Goal: Task Accomplishment & Management: Complete application form

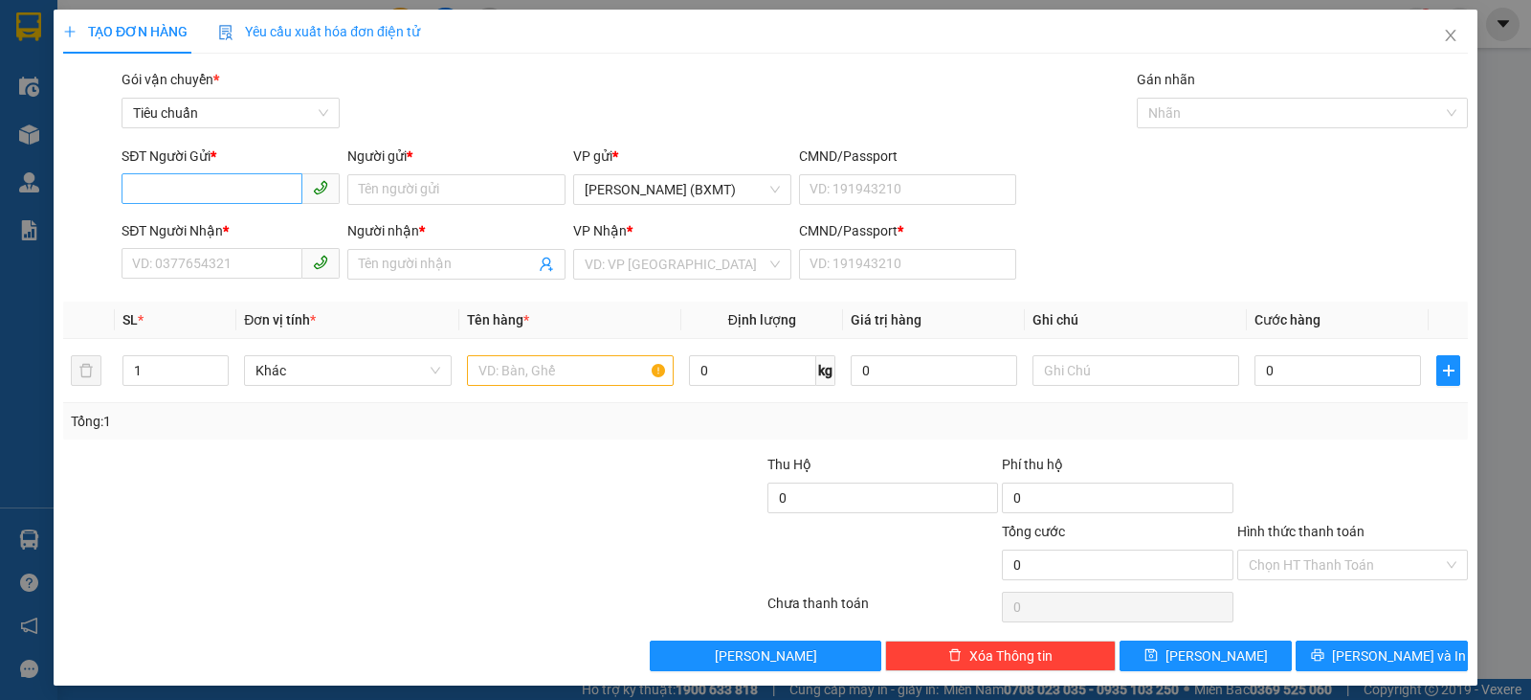
click at [222, 195] on input "SĐT Người Gửi *" at bounding box center [212, 188] width 181 height 31
click at [179, 272] on input "SĐT Người Nhận *" at bounding box center [212, 263] width 181 height 31
type input "0939263935"
click at [253, 192] on input "SĐT Người Gửi *" at bounding box center [212, 188] width 181 height 31
type input "0378785932"
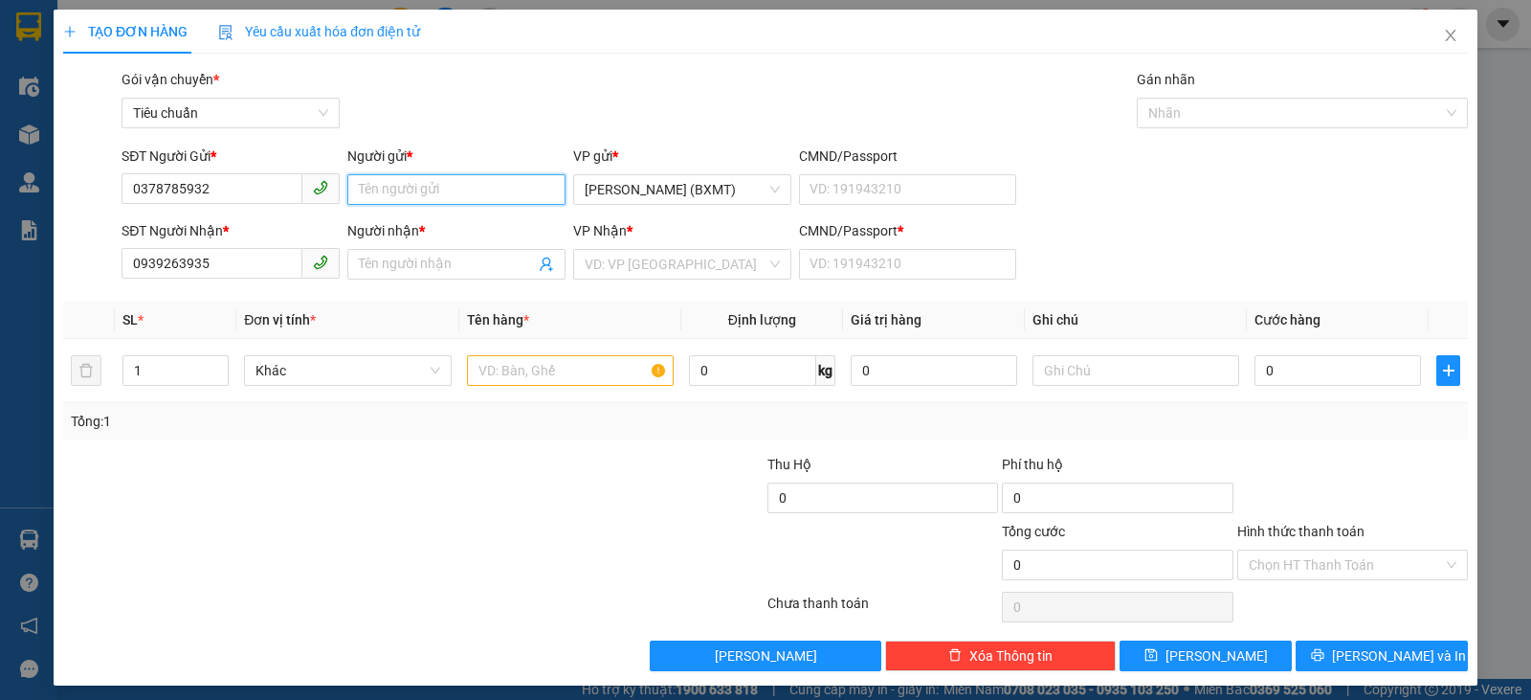
click at [448, 185] on input "Người gửi *" at bounding box center [456, 189] width 218 height 31
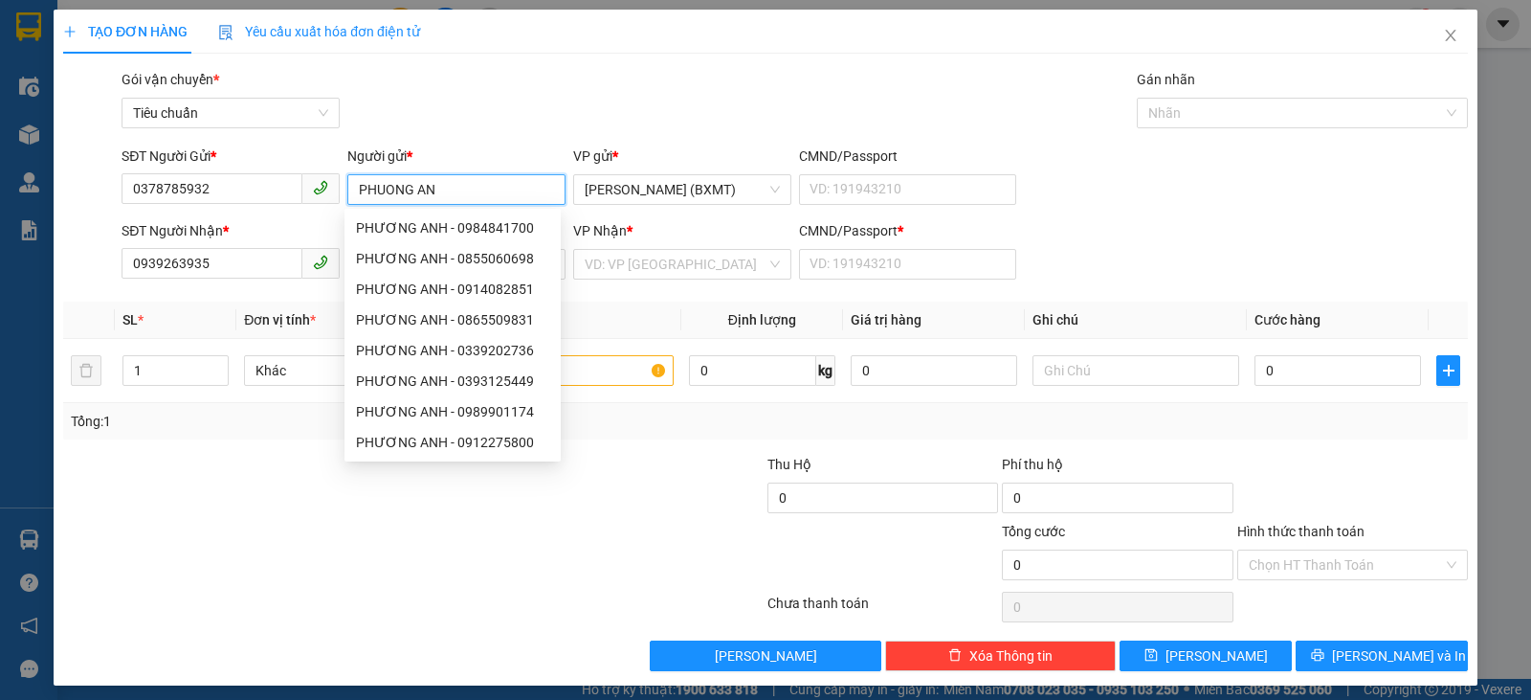
click at [411, 187] on input "PHUONG AN" at bounding box center [456, 189] width 218 height 31
type input "PHƯƠNG AN"
click at [248, 580] on div at bounding box center [296, 554] width 470 height 67
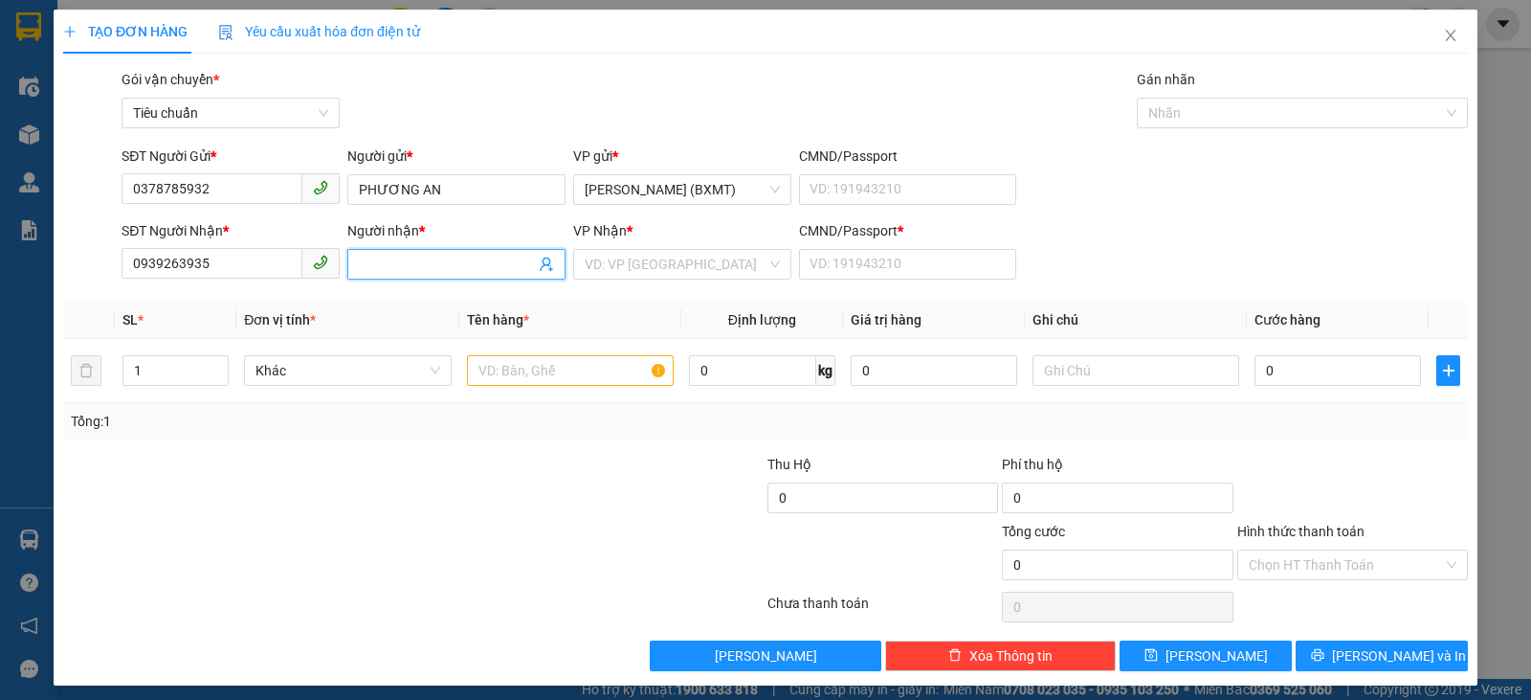
click at [386, 253] on span at bounding box center [456, 264] width 218 height 31
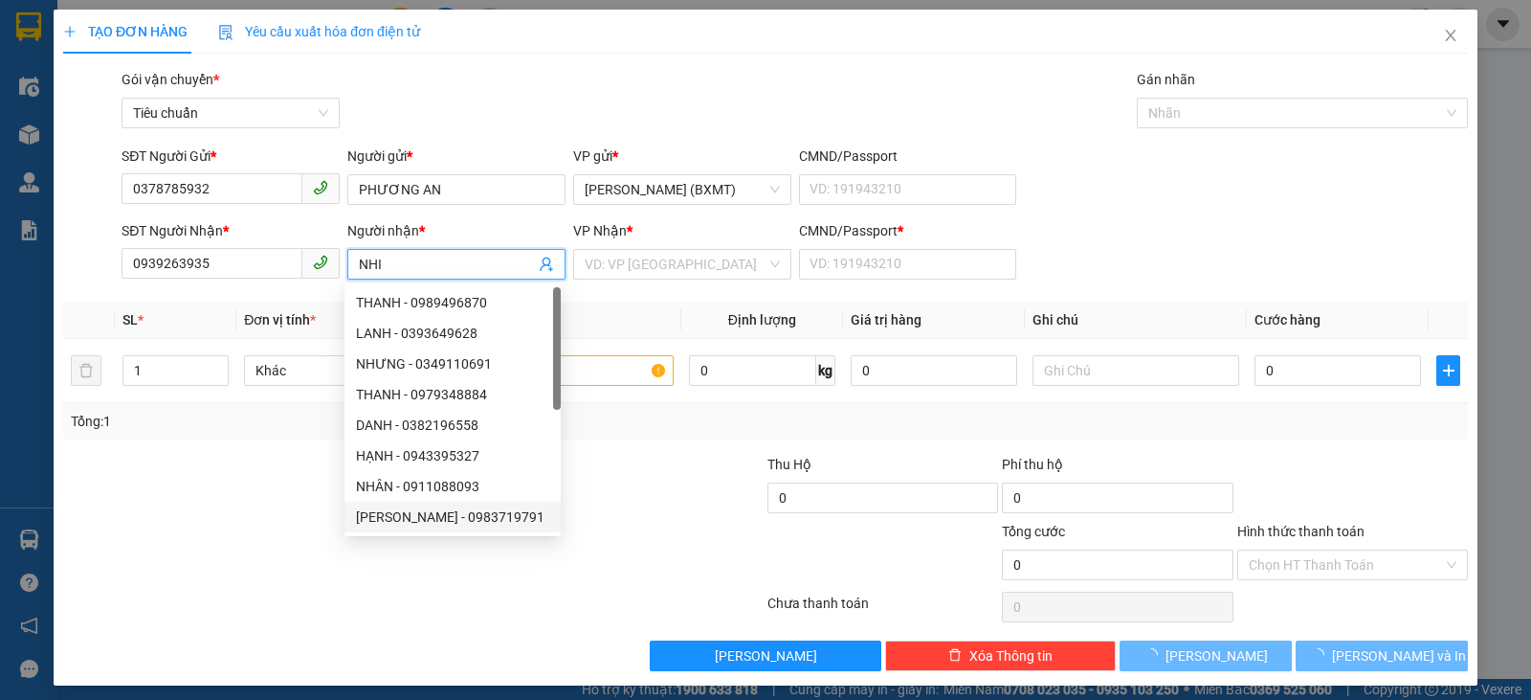
type input "NHI"
drag, startPoint x: 668, startPoint y: 569, endPoint x: 708, endPoint y: 196, distance: 375.4
click at [667, 553] on div at bounding box center [648, 554] width 234 height 67
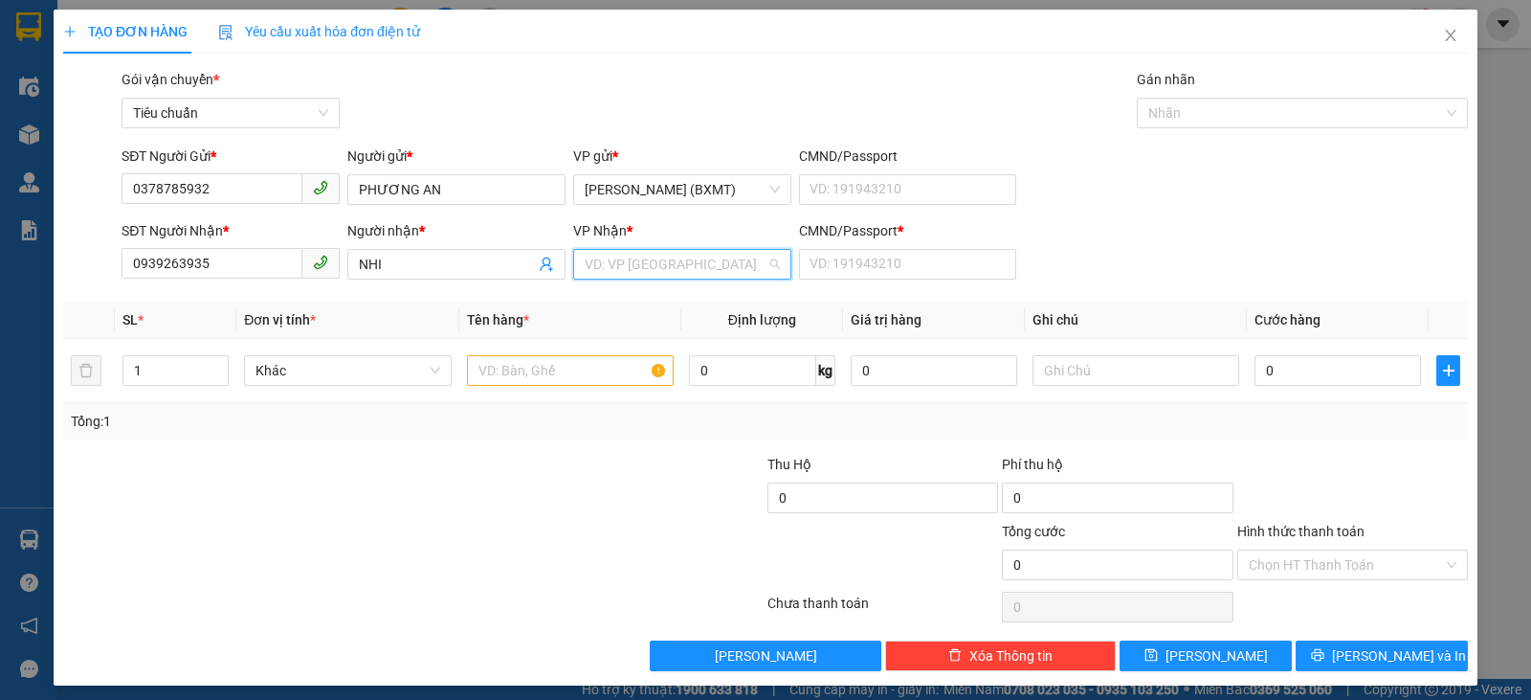
click at [718, 268] on input "search" at bounding box center [676, 264] width 182 height 29
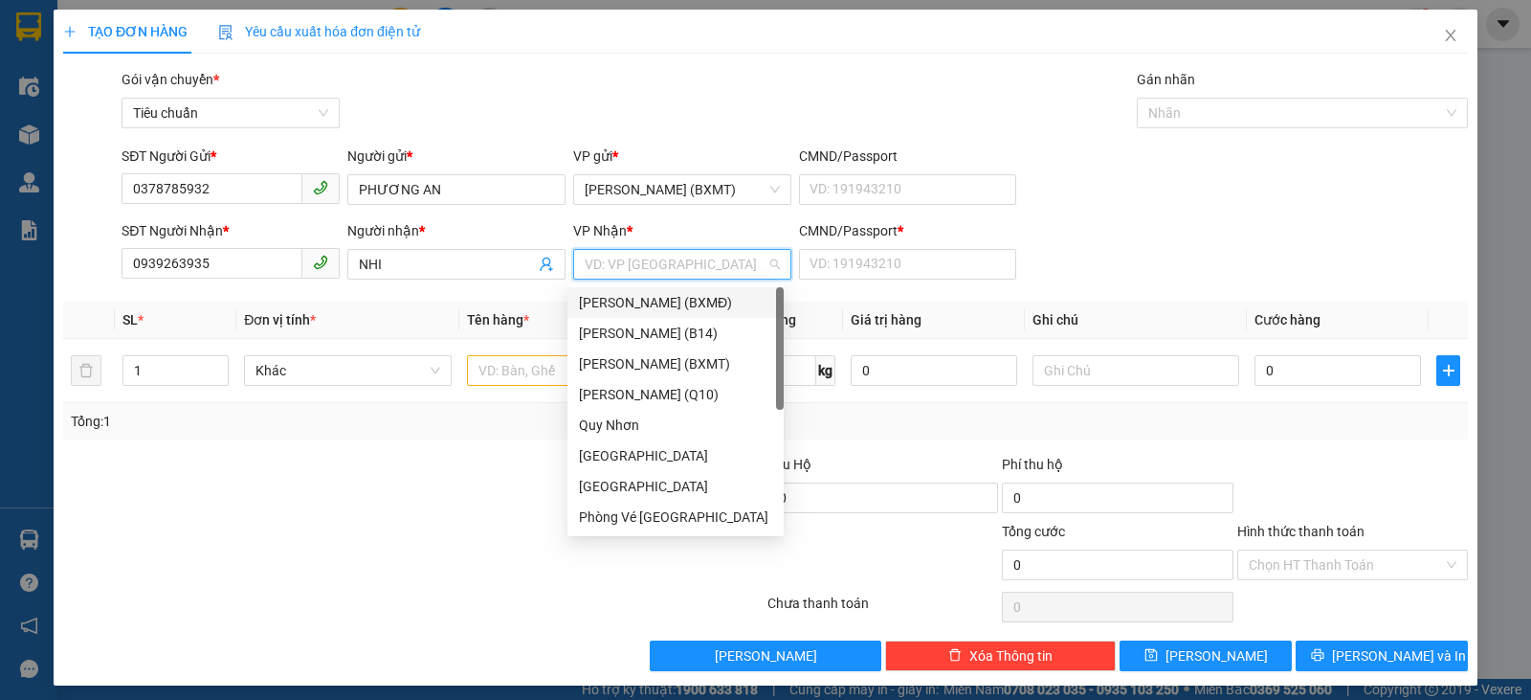
type input "T"
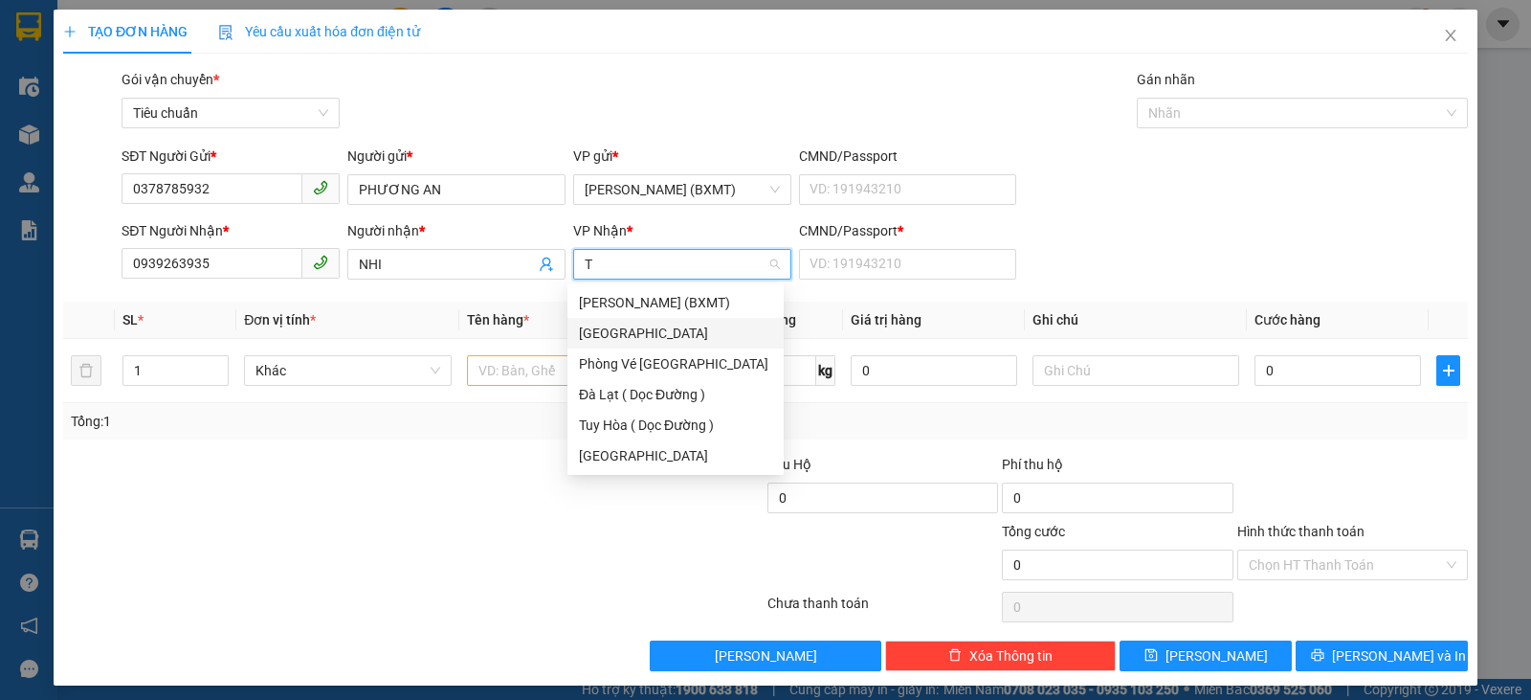
drag, startPoint x: 642, startPoint y: 332, endPoint x: 709, endPoint y: 288, distance: 80.2
click at [646, 330] on div "[GEOGRAPHIC_DATA]" at bounding box center [675, 332] width 193 height 21
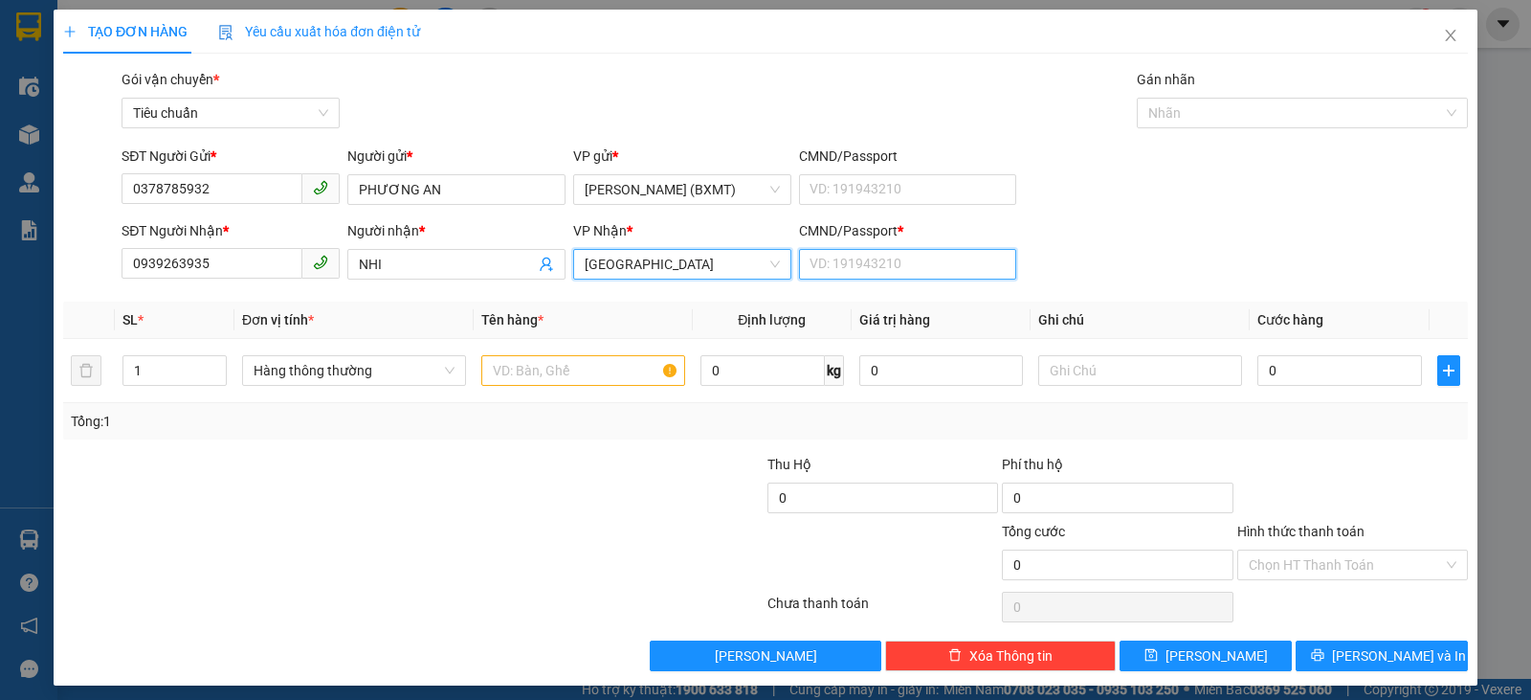
click at [859, 267] on input "CMND/Passport *" at bounding box center [908, 264] width 218 height 31
click at [326, 378] on span "Hàng thông thường" at bounding box center [354, 370] width 201 height 29
type input "0"
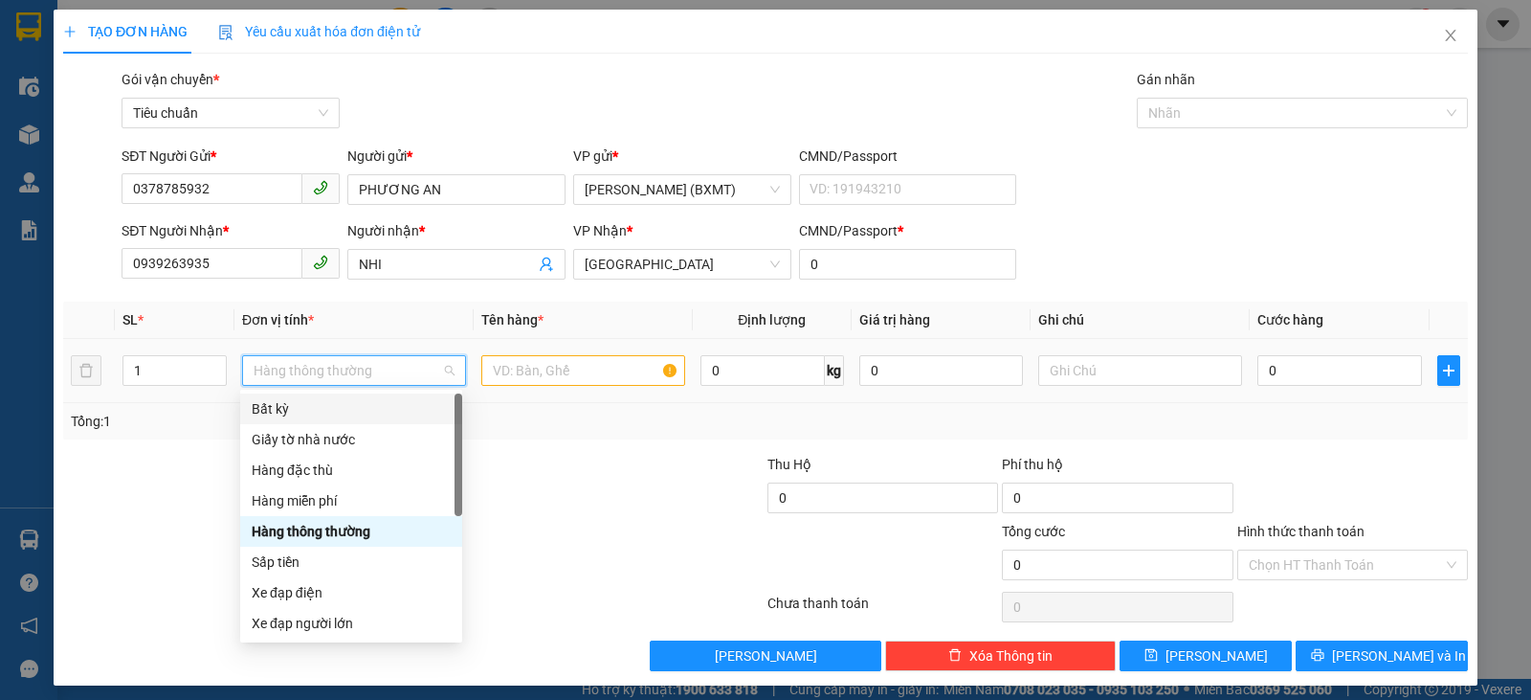
scroll to position [122, 0]
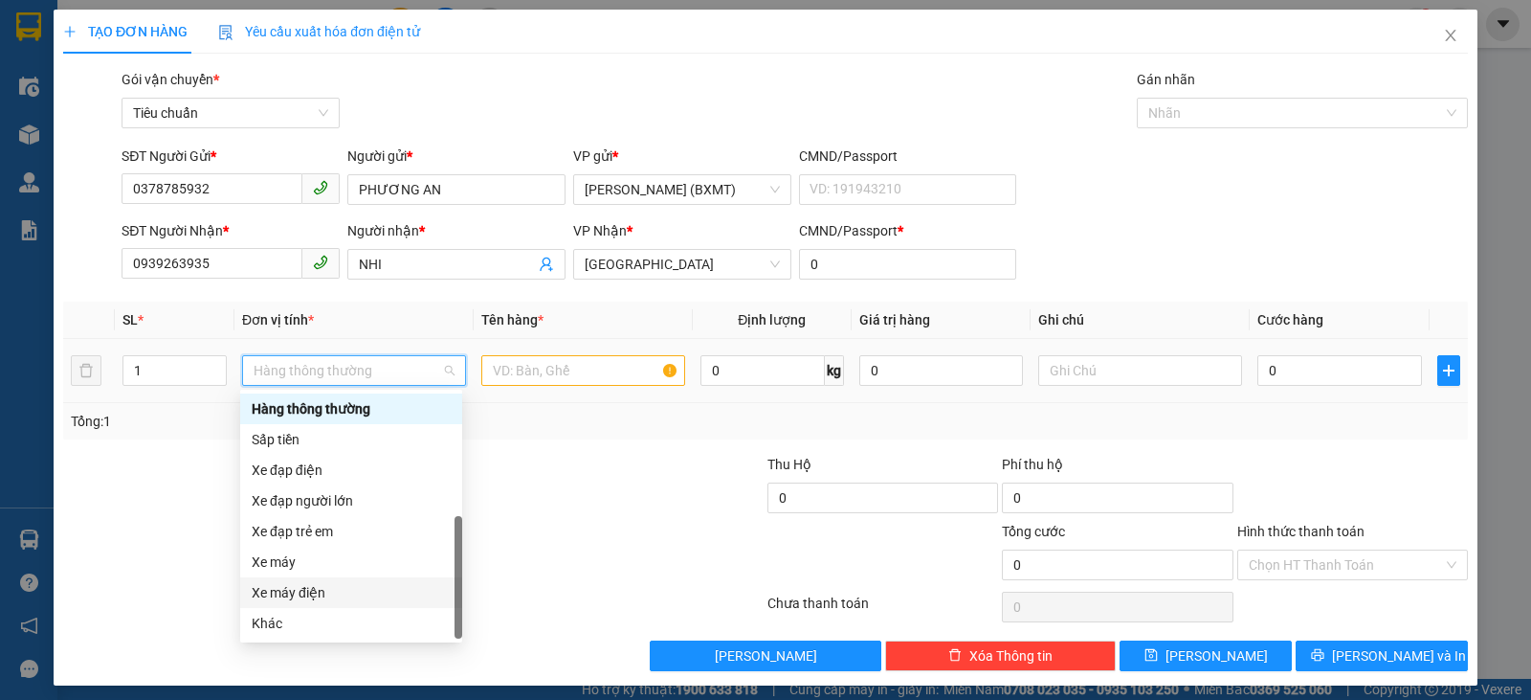
click at [279, 604] on div "Xe máy điện" at bounding box center [351, 592] width 222 height 31
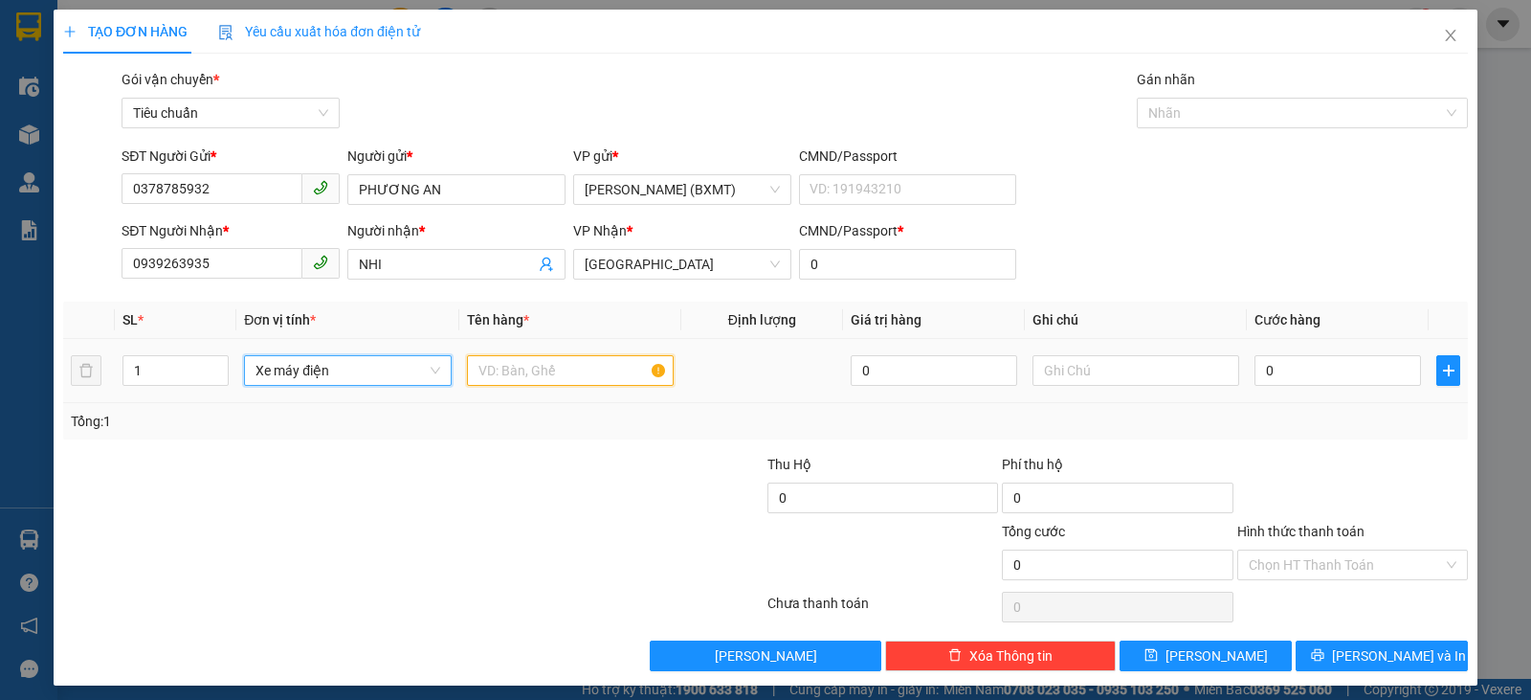
click at [496, 357] on input "text" at bounding box center [570, 370] width 207 height 31
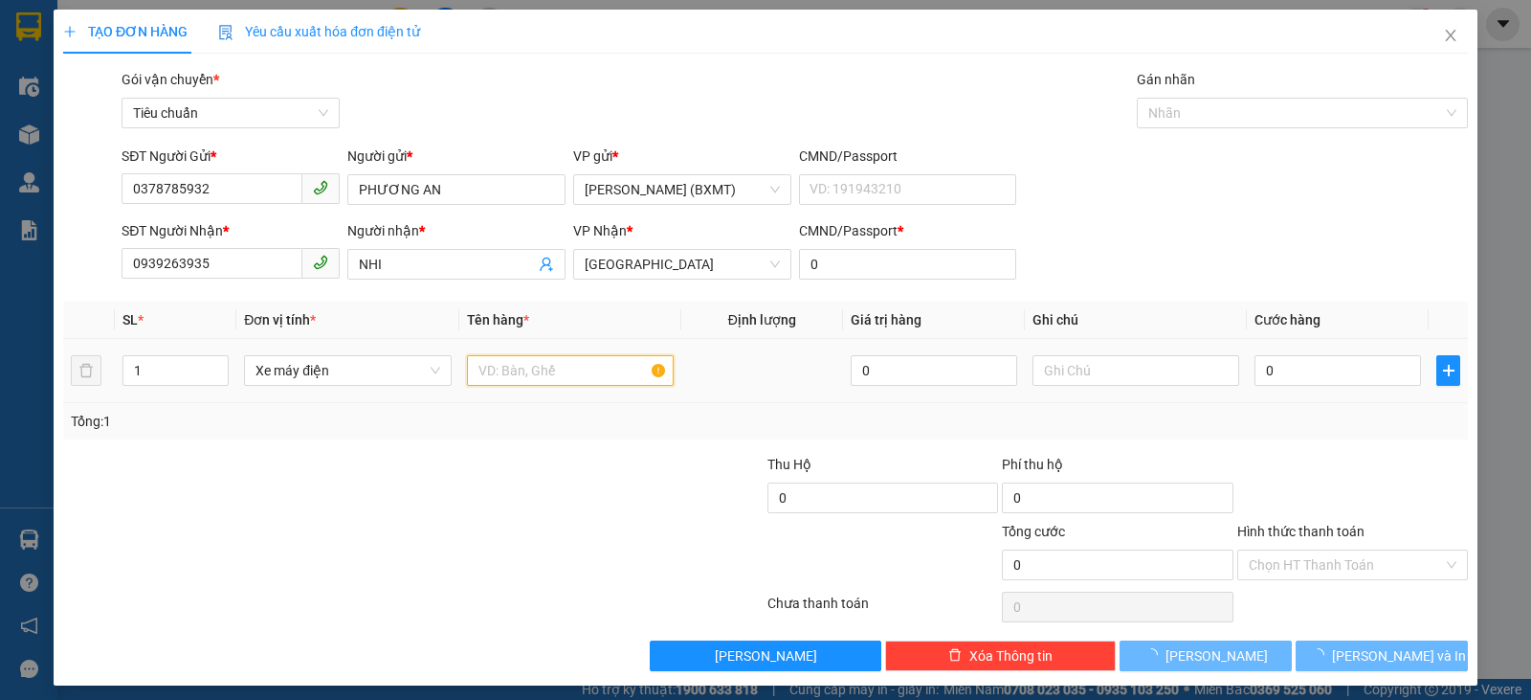
type input "250.000"
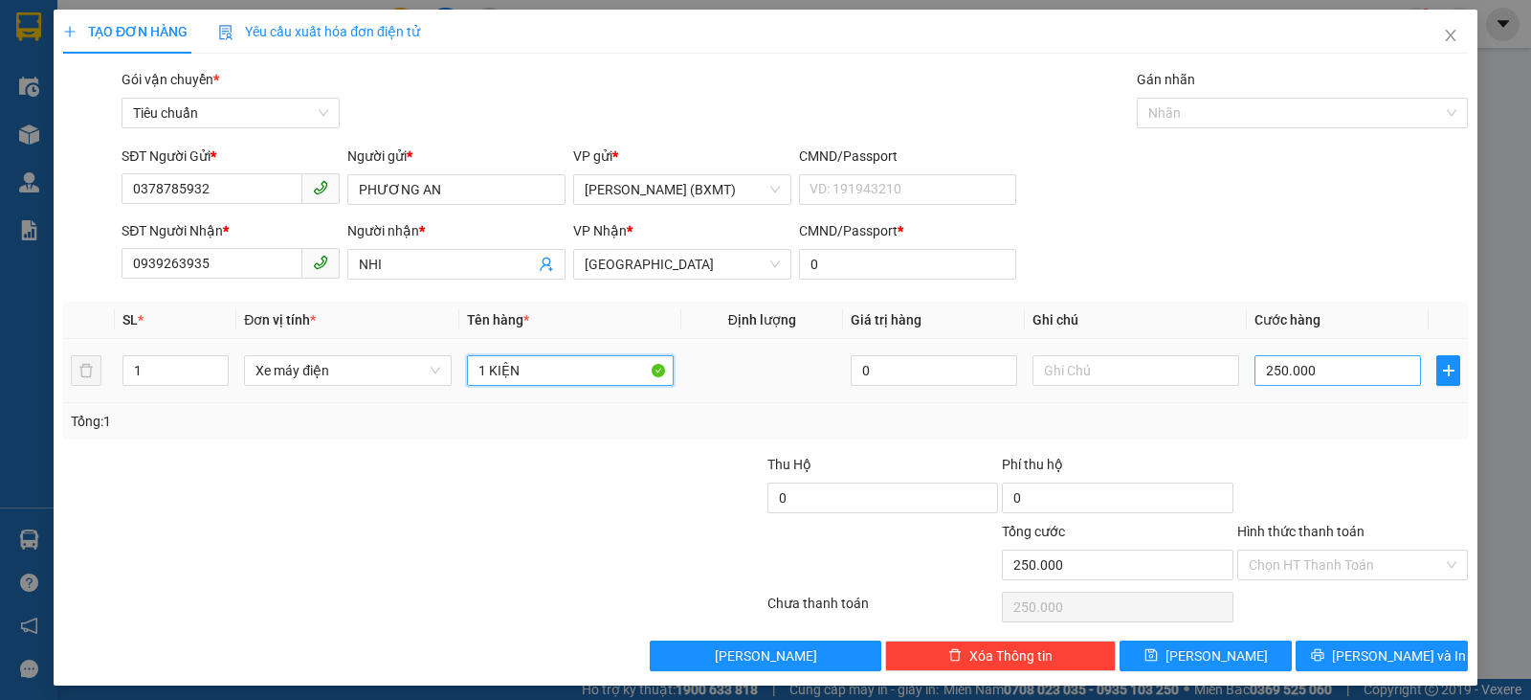
type input "1 KIỆN"
click at [1371, 372] on input "250.000" at bounding box center [1338, 370] width 167 height 31
type input "3"
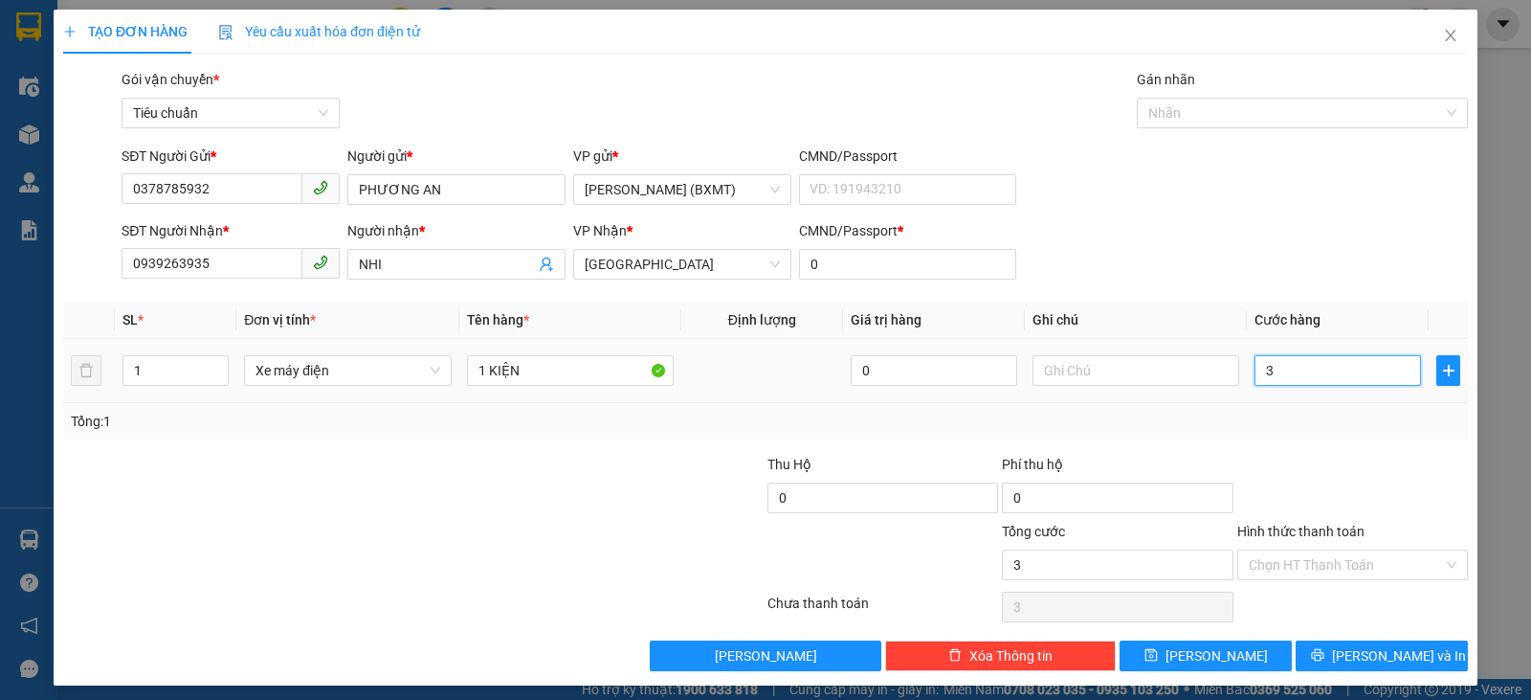
type input "30"
type input "30.000"
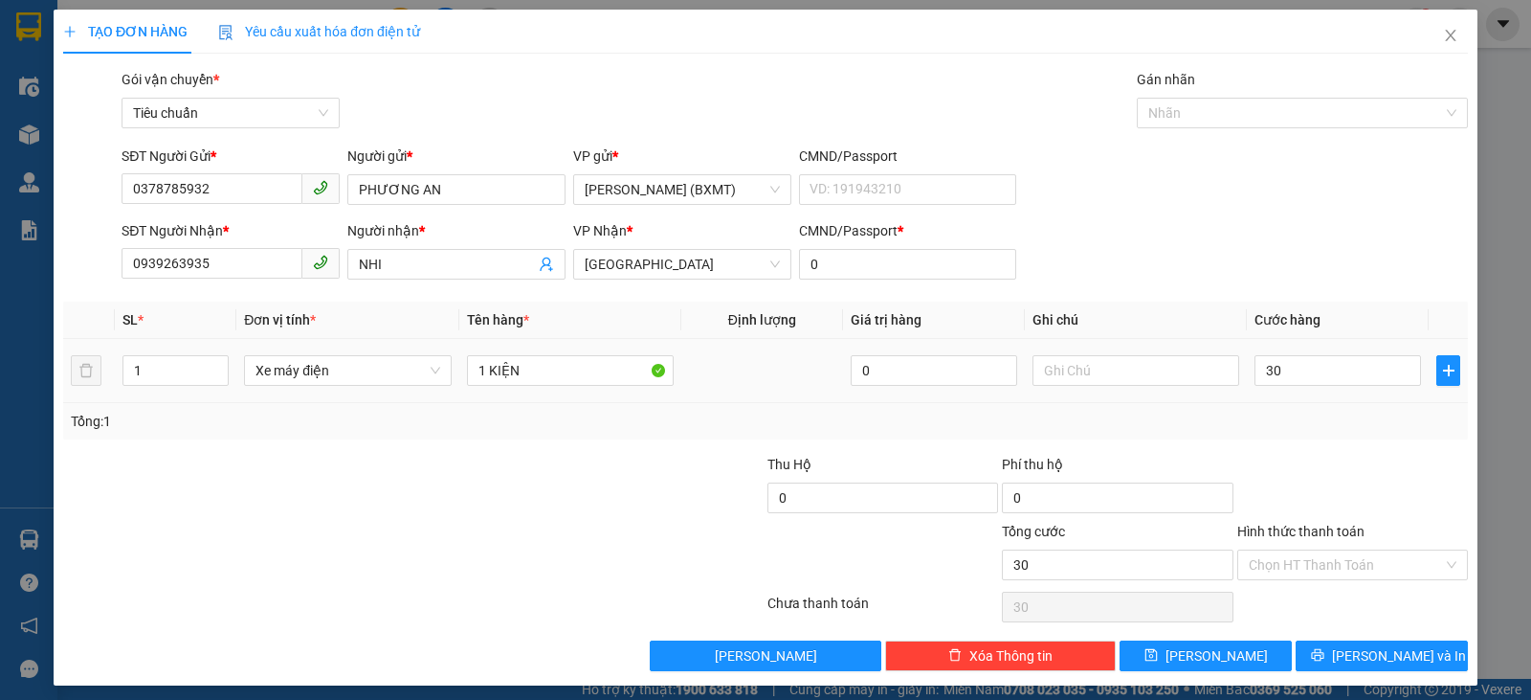
type input "30.000"
click at [1320, 458] on div at bounding box center [1352, 487] width 234 height 67
click at [274, 380] on span "Xe máy điện" at bounding box center [347, 370] width 184 height 29
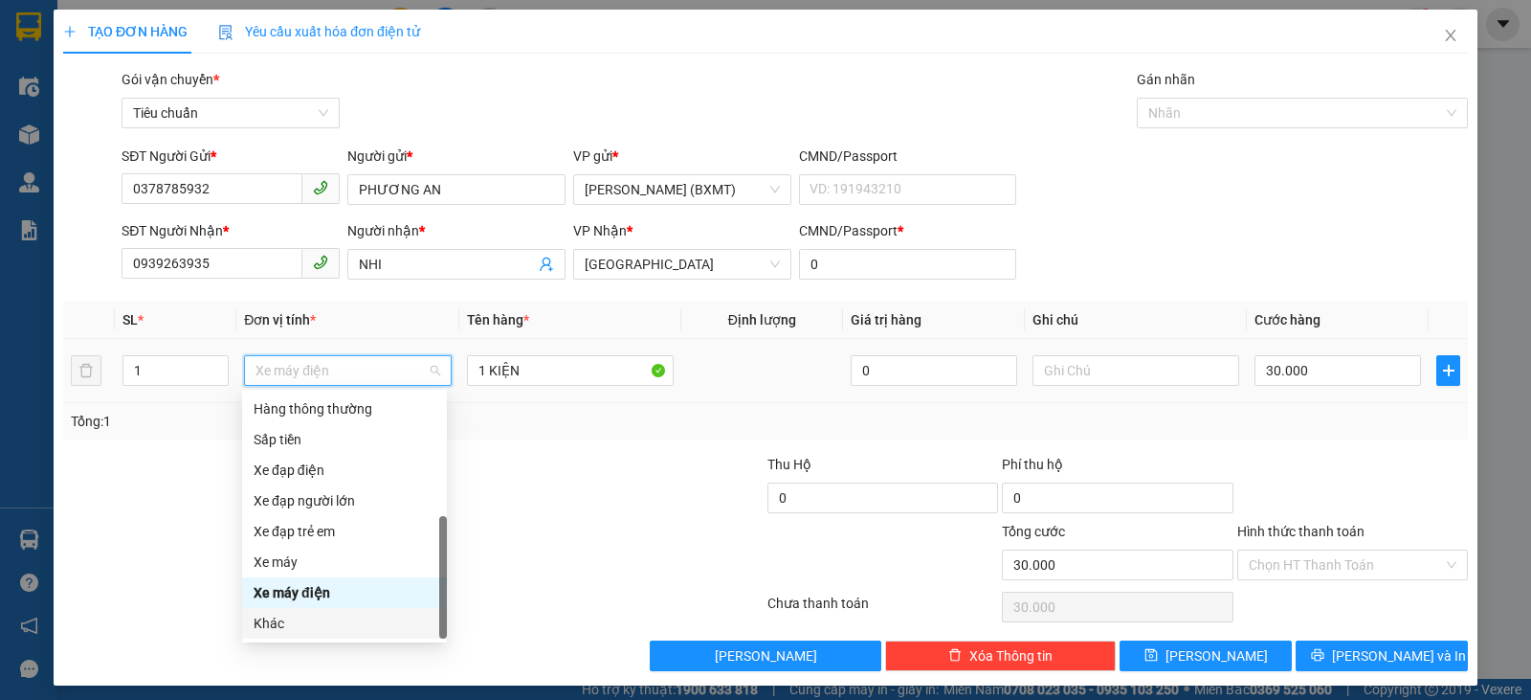
click at [300, 621] on div "Khác" at bounding box center [345, 622] width 182 height 21
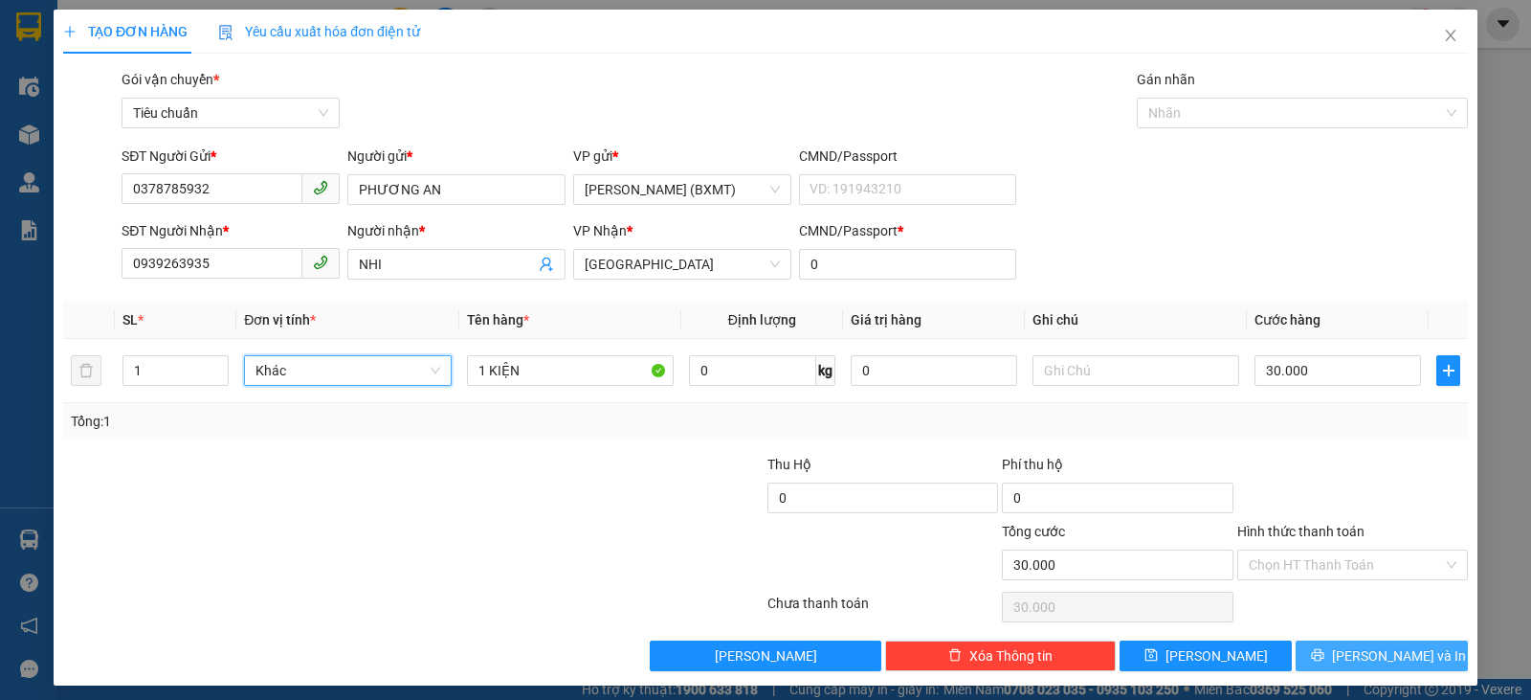
click at [1356, 654] on span "[PERSON_NAME] và In" at bounding box center [1399, 655] width 134 height 21
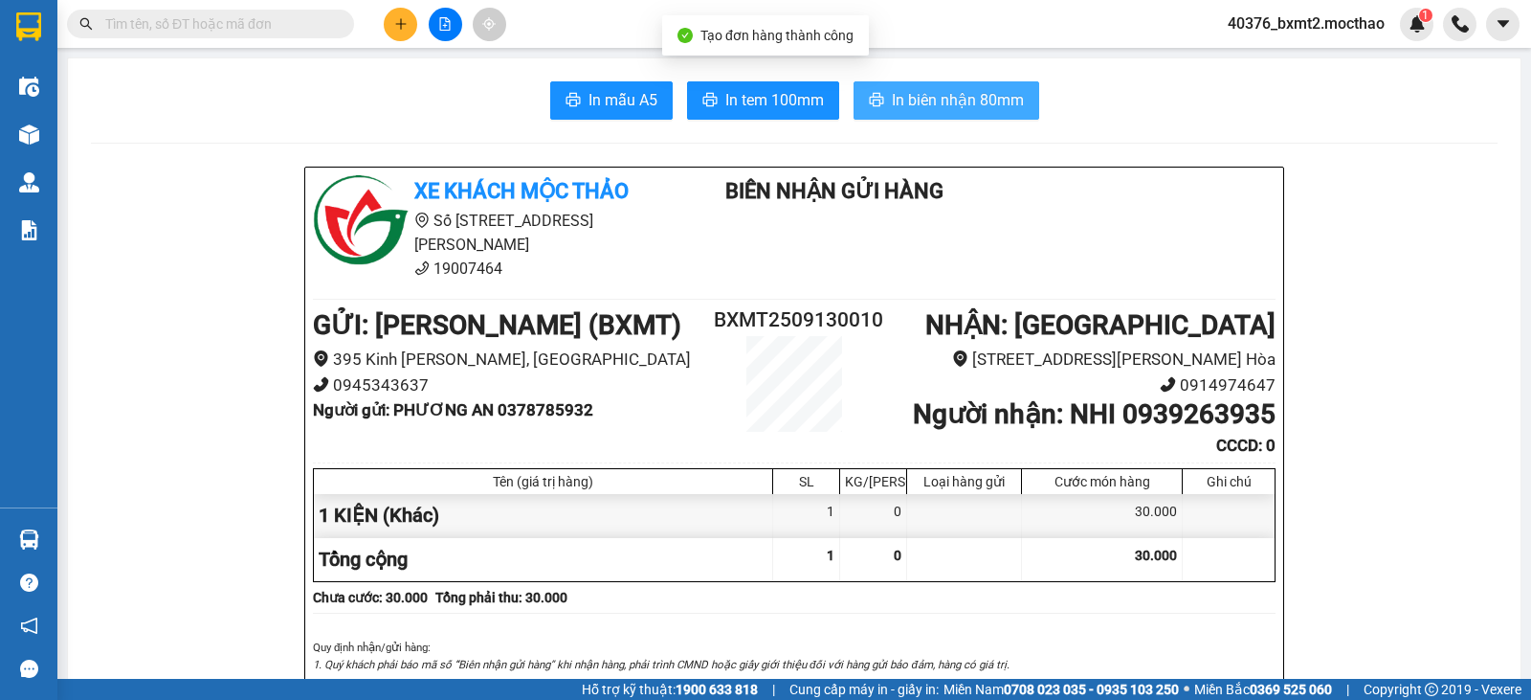
click at [974, 97] on span "In biên nhận 80mm" at bounding box center [958, 100] width 132 height 24
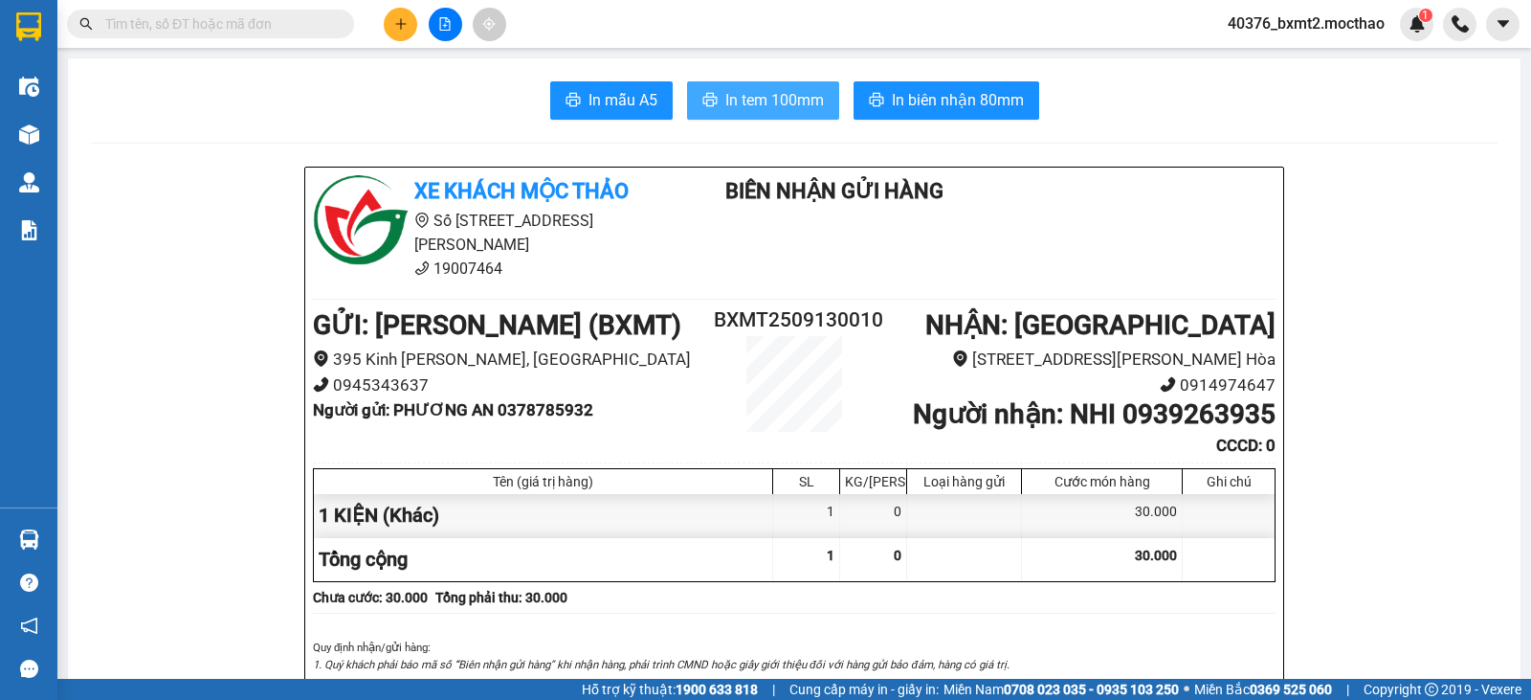
click at [741, 110] on span "In tem 100mm" at bounding box center [774, 100] width 99 height 24
click at [395, 45] on div "Kết quả tìm kiếm ( 0 ) Bộ lọc Thuộc VP này No Data 40376_bxmt2.mocthao 1" at bounding box center [765, 24] width 1531 height 48
click at [385, 20] on div at bounding box center [445, 24] width 144 height 33
click at [394, 25] on icon "plus" at bounding box center [400, 23] width 13 height 13
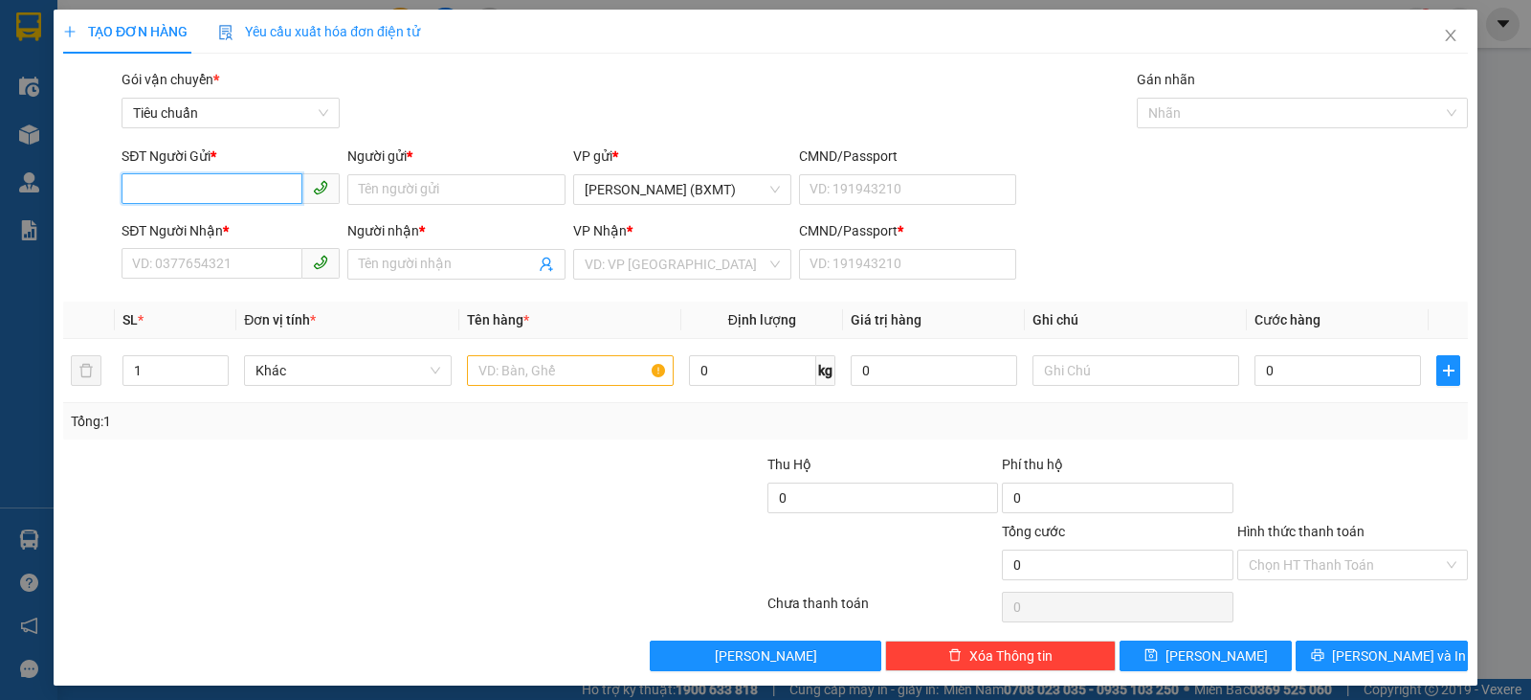
click at [237, 179] on input "SĐT Người Gửi *" at bounding box center [212, 188] width 181 height 31
click at [238, 219] on div "0325364979 - HIỀN" at bounding box center [228, 227] width 193 height 21
type input "0325364979"
type input "HIỀN"
type input "0789349586"
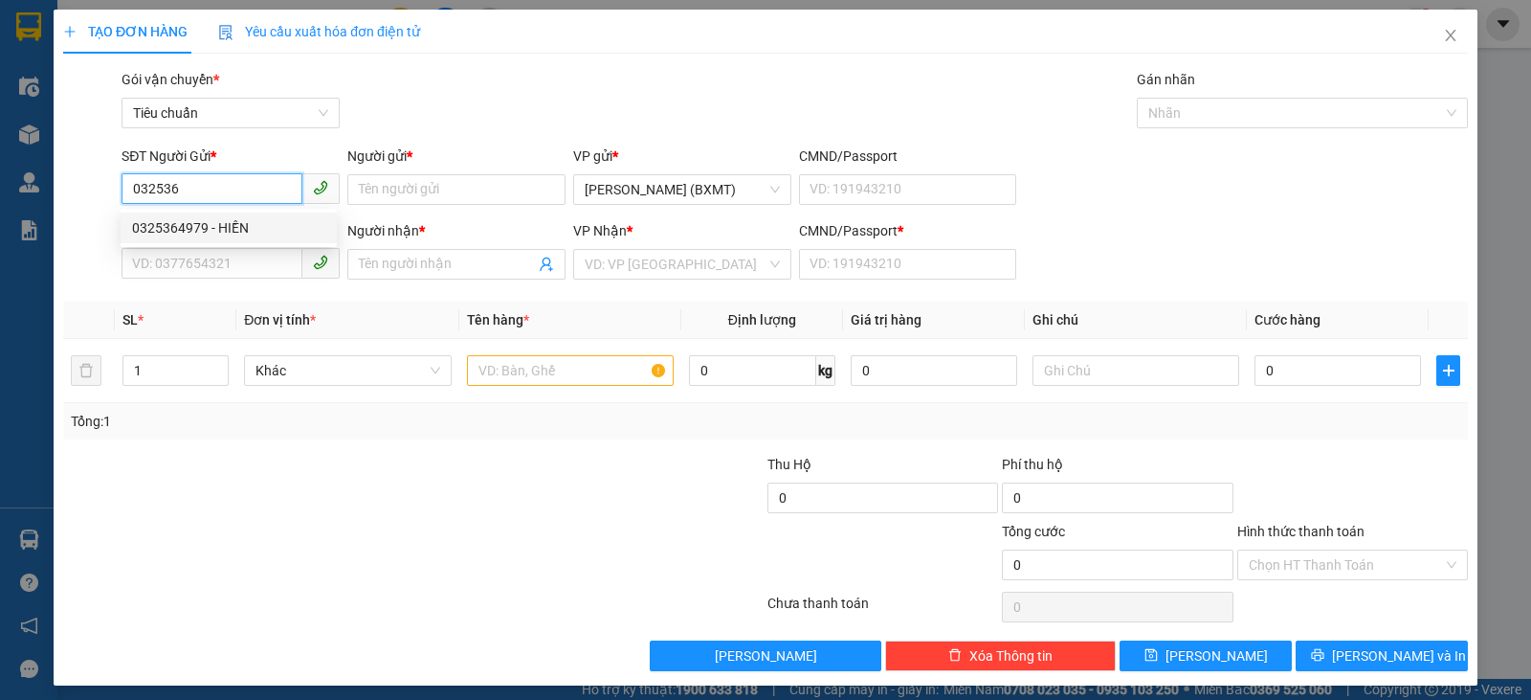
type input "MỪNG"
type input "0"
type input "40.000"
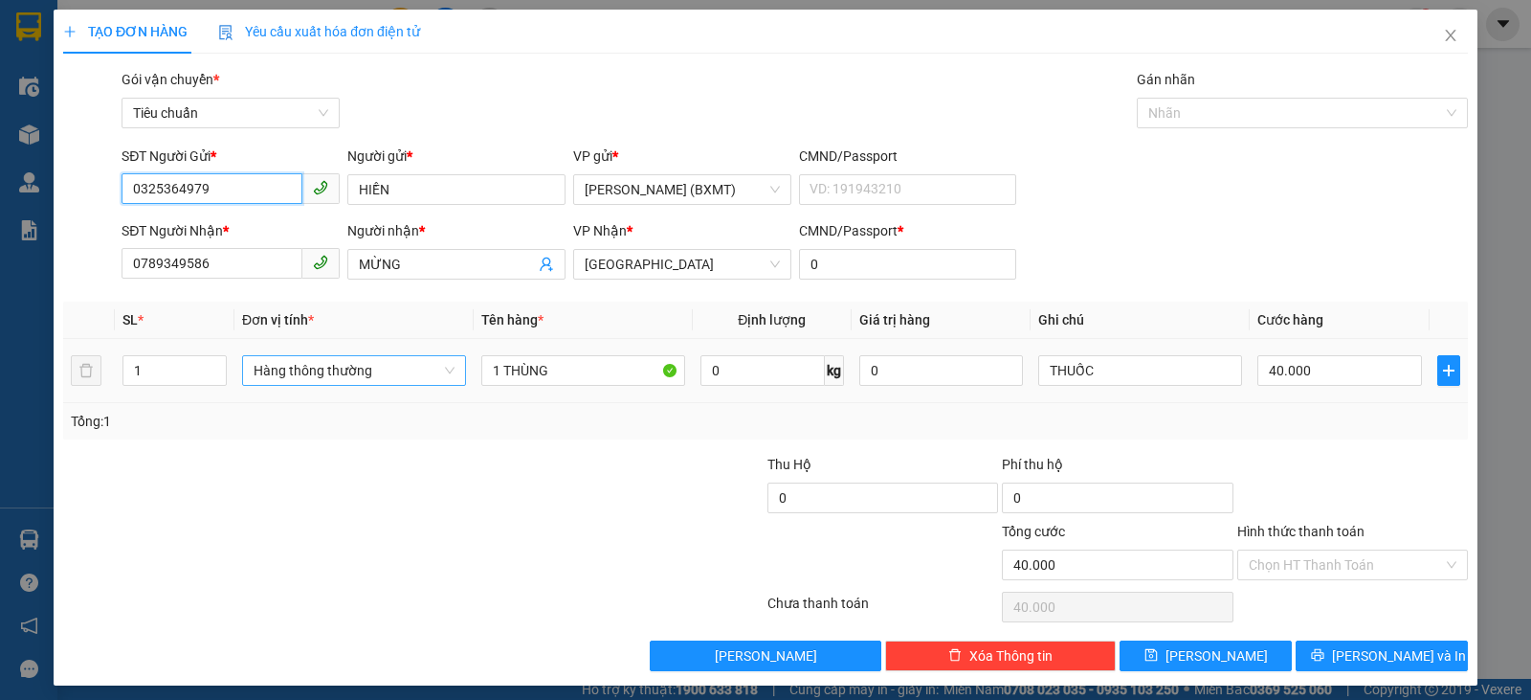
click at [371, 380] on span "Hàng thông thường" at bounding box center [354, 370] width 201 height 29
type input "0325364979"
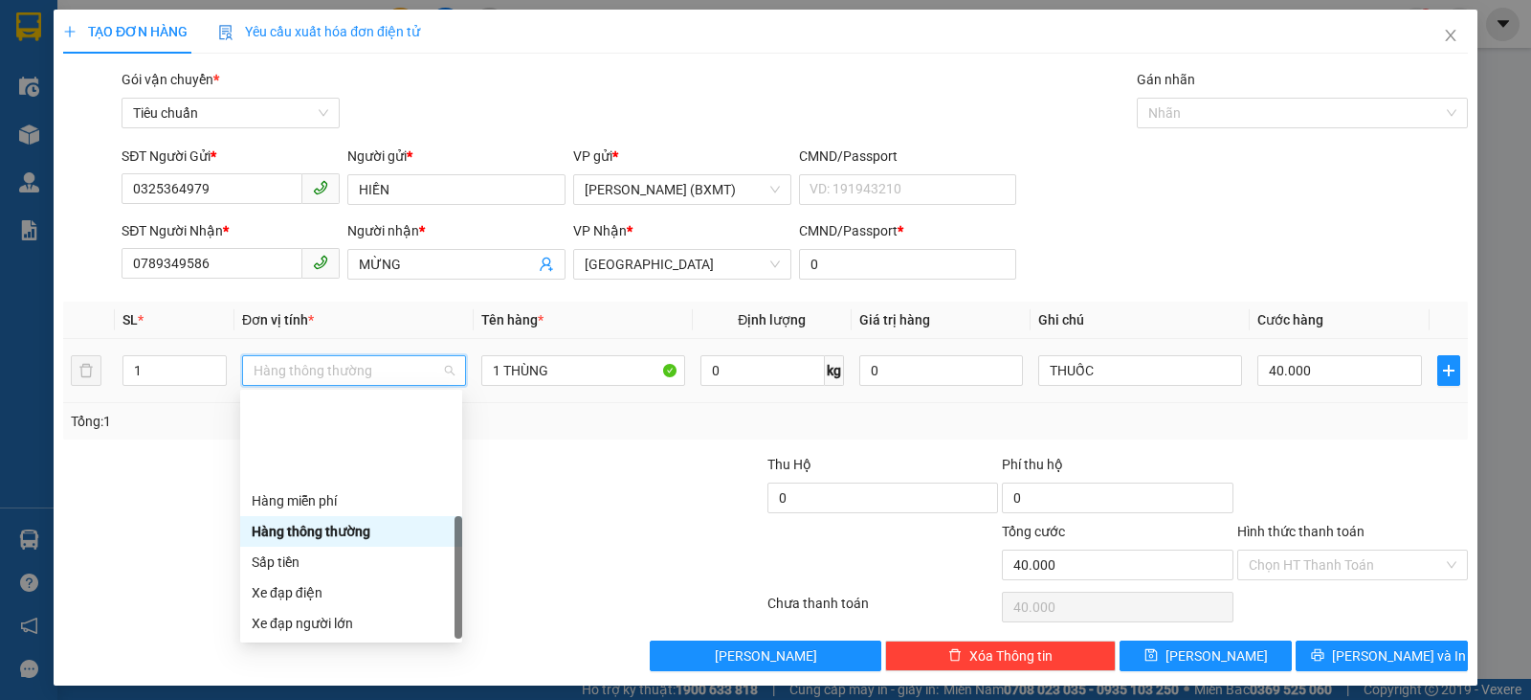
scroll to position [122, 0]
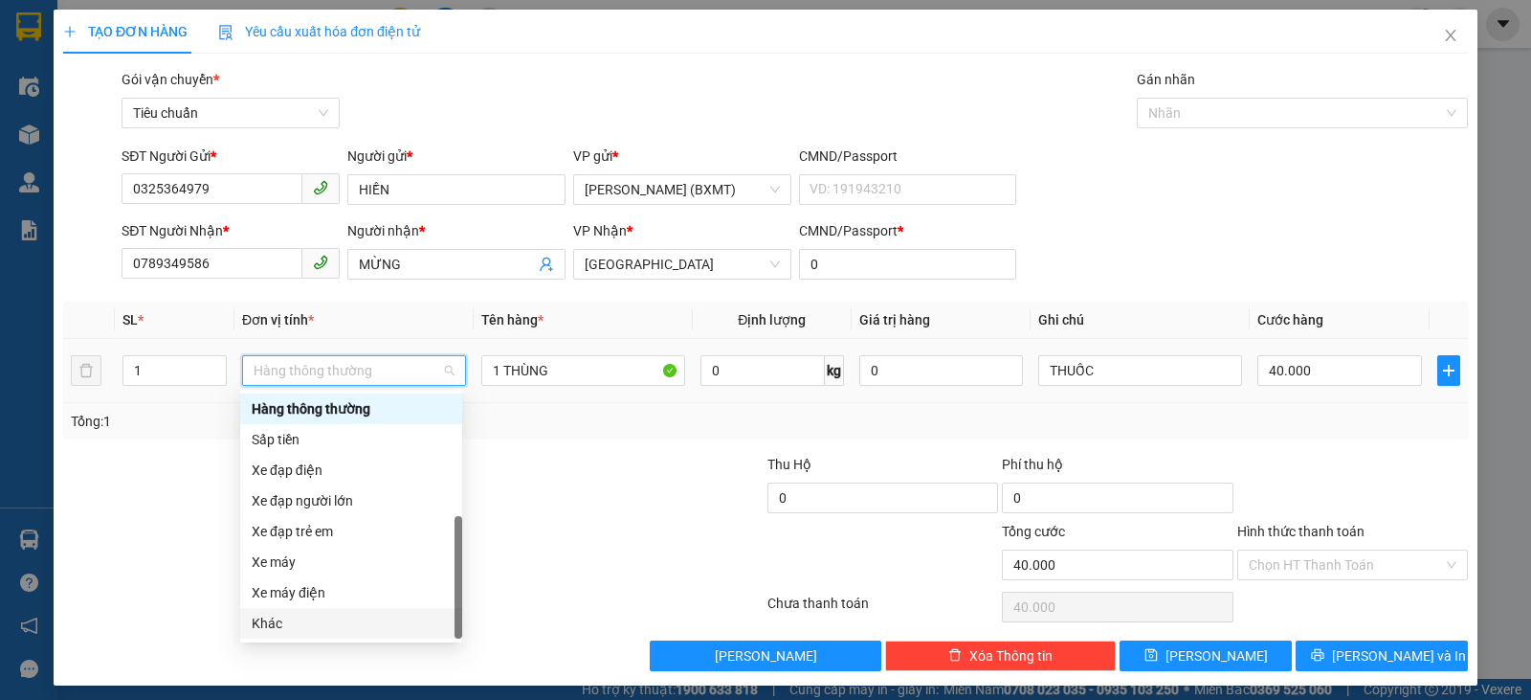
click at [321, 617] on div "Khác" at bounding box center [351, 622] width 199 height 21
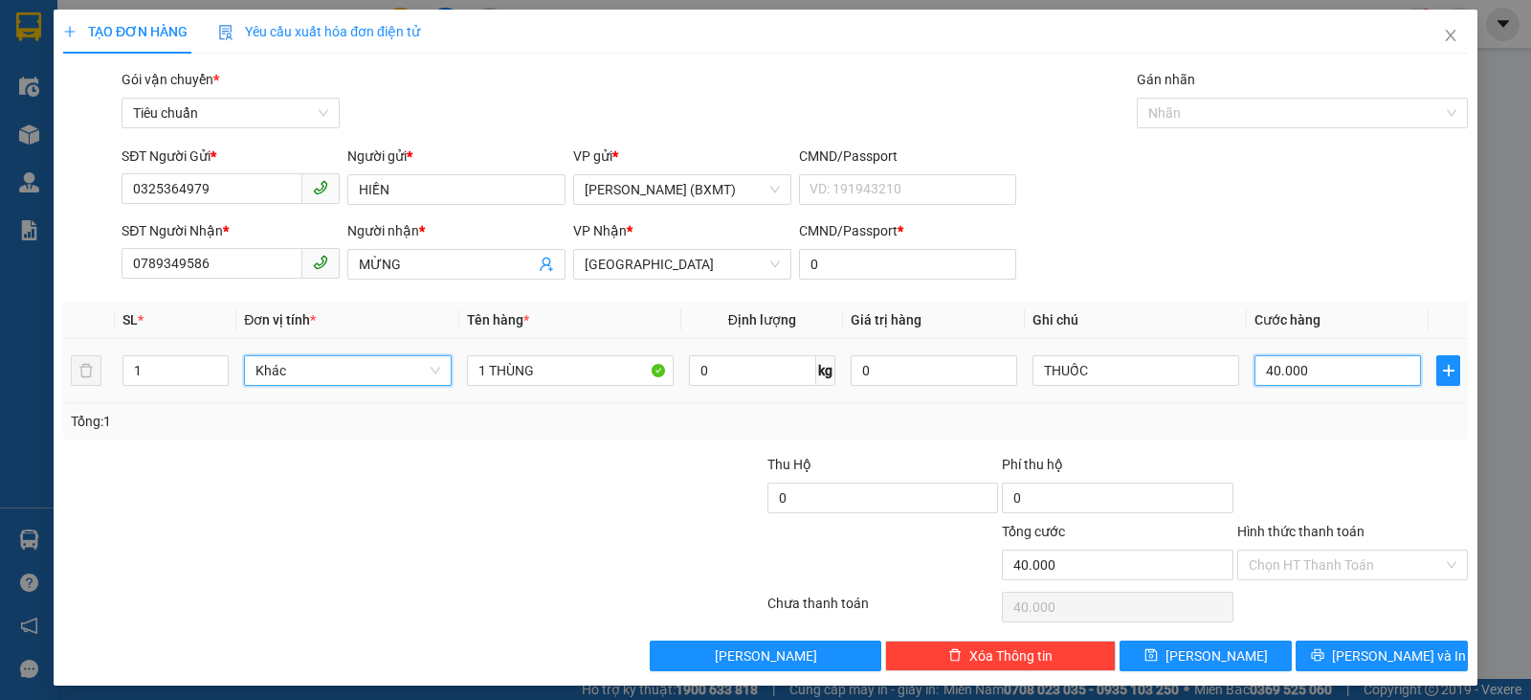
click at [1320, 361] on input "40.000" at bounding box center [1338, 370] width 167 height 31
type input "3"
type input "30"
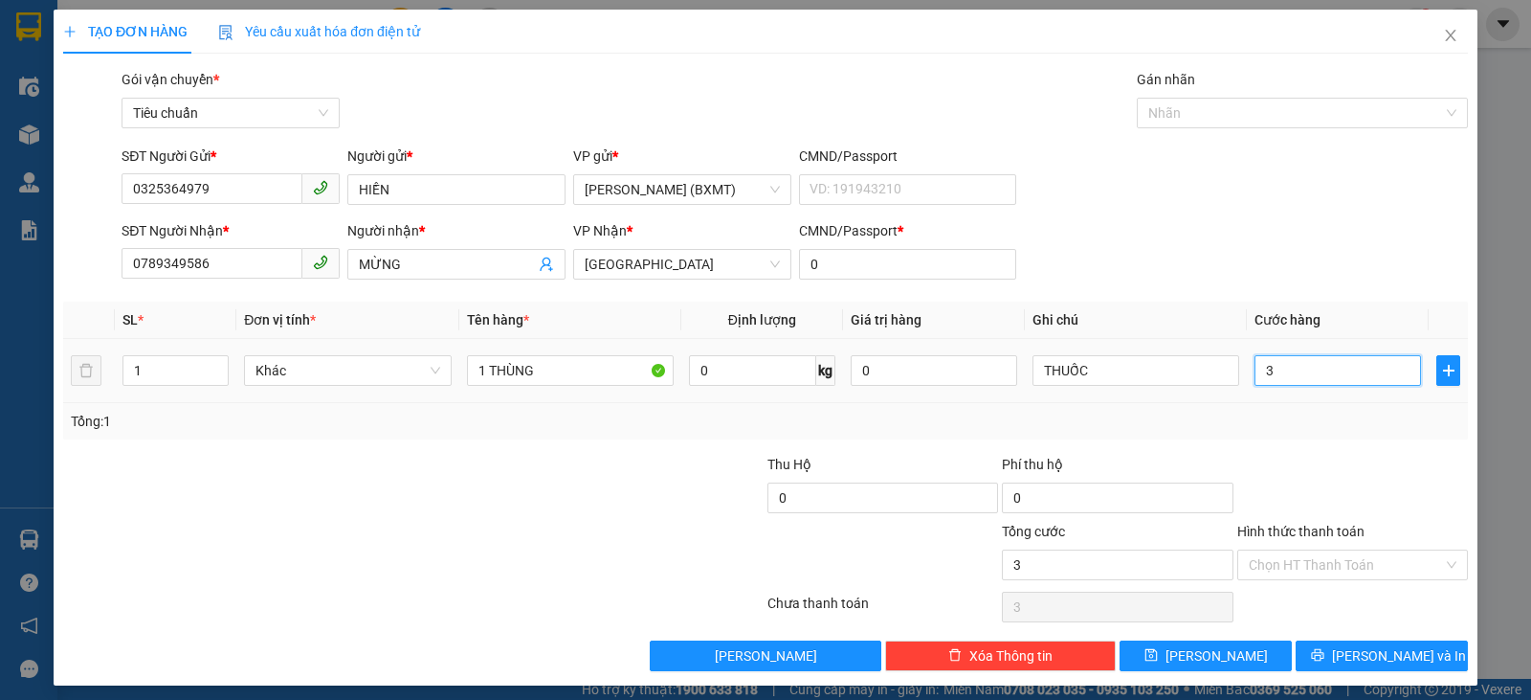
type input "30"
type input "30.000"
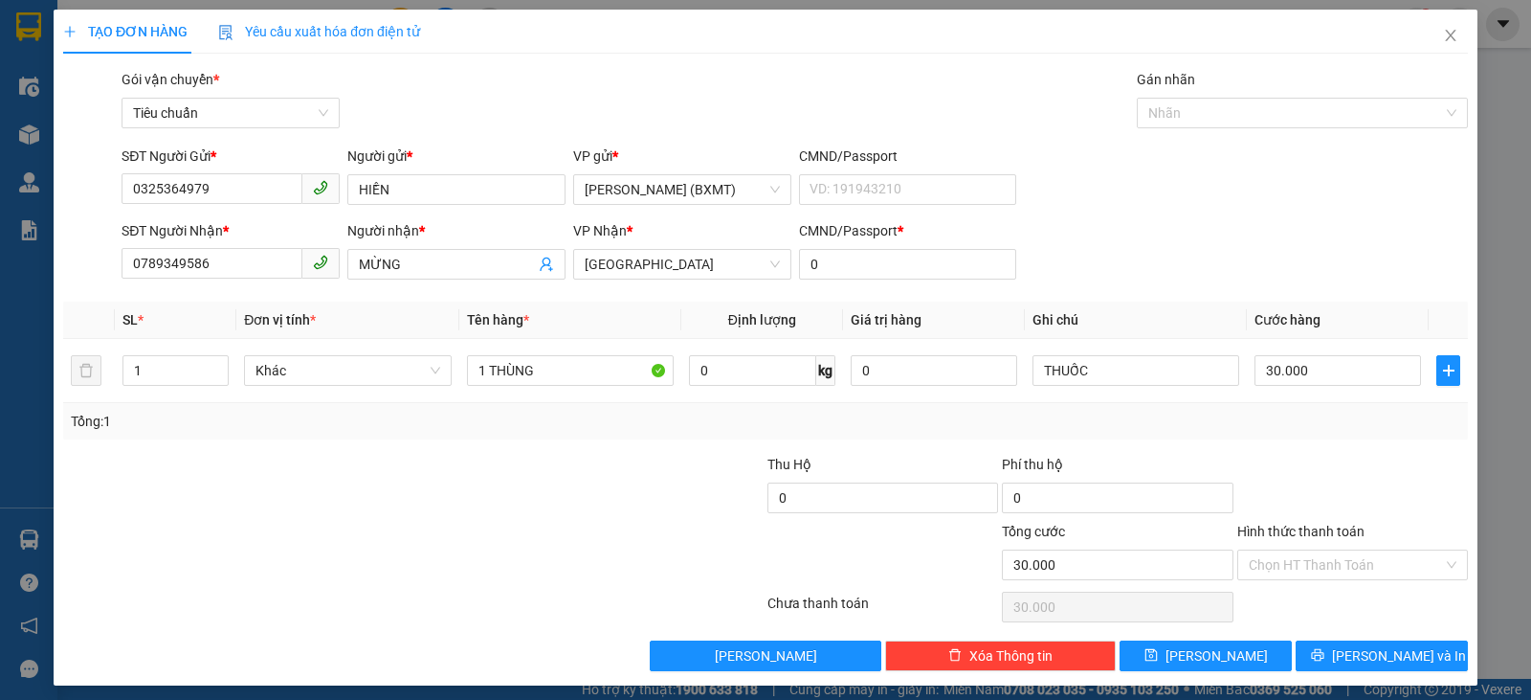
click at [1385, 495] on div at bounding box center [1352, 487] width 234 height 67
click at [1364, 656] on span "[PERSON_NAME] và In" at bounding box center [1399, 655] width 134 height 21
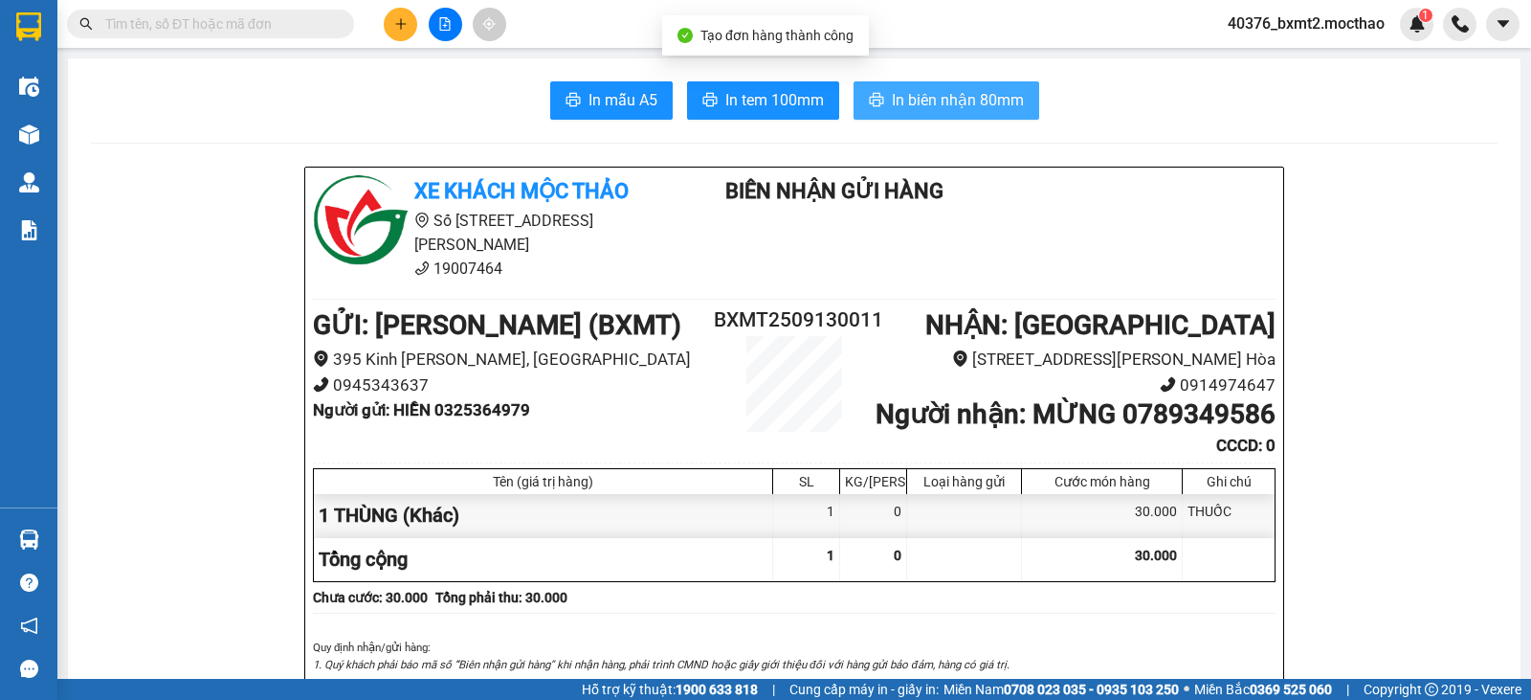
click at [924, 102] on span "In biên nhận 80mm" at bounding box center [958, 100] width 132 height 24
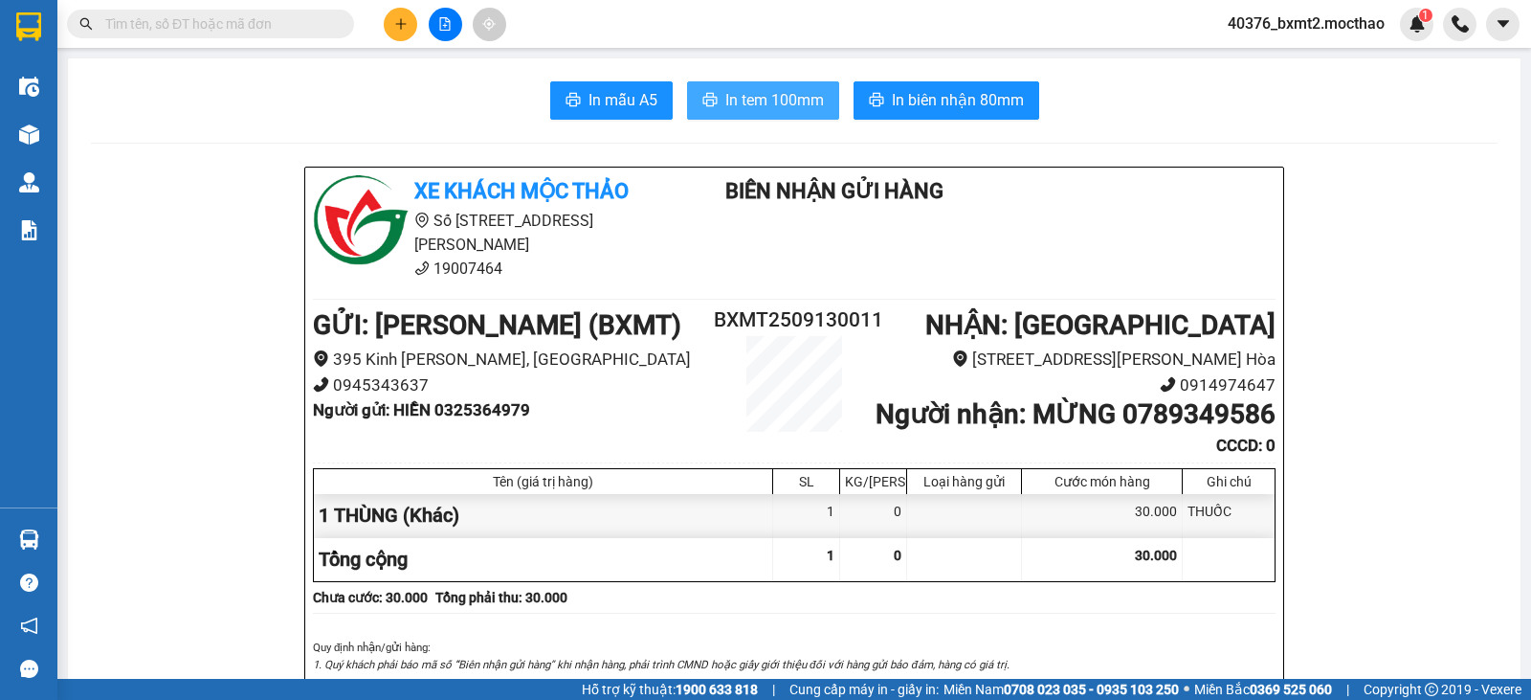
click at [716, 108] on button "In tem 100mm" at bounding box center [763, 100] width 152 height 38
click at [401, 26] on icon "plus" at bounding box center [400, 23] width 1 height 11
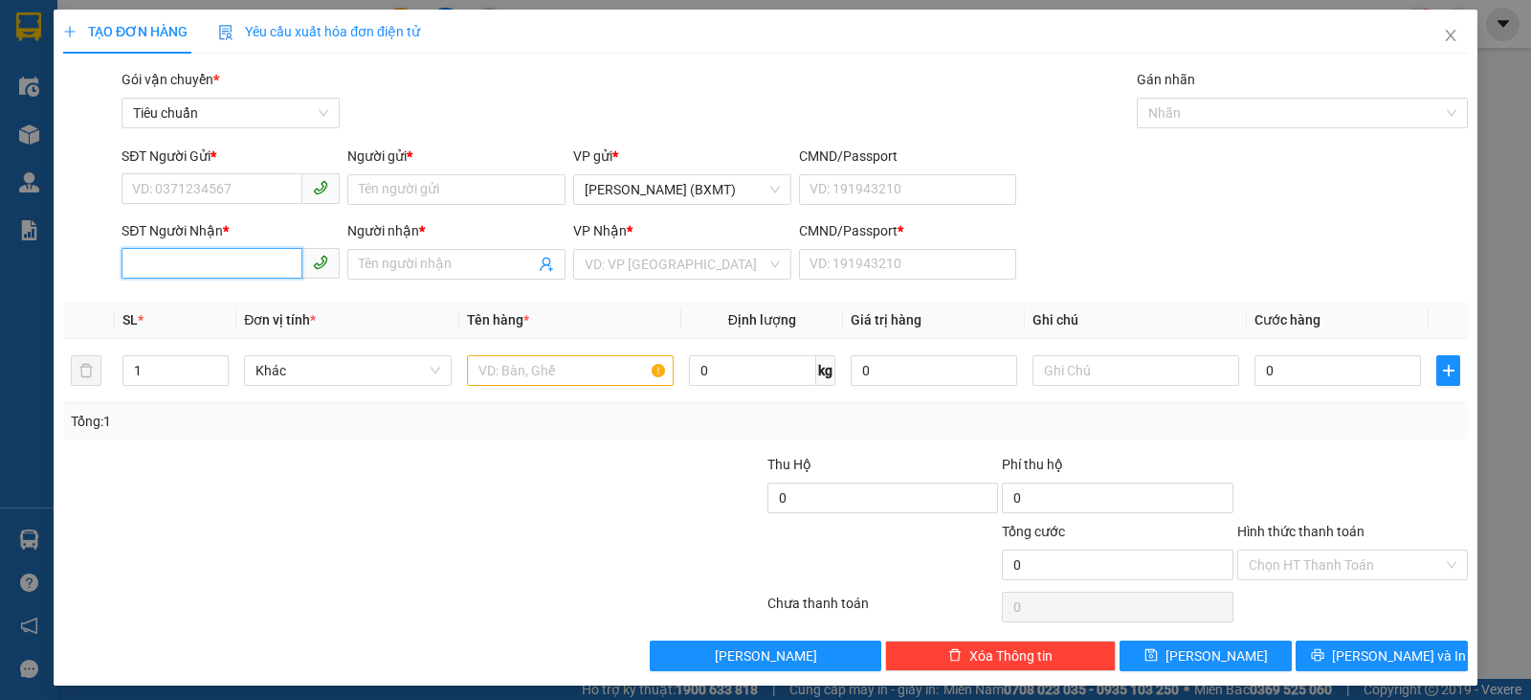
click at [157, 249] on input "SĐT Người Nhận *" at bounding box center [212, 263] width 181 height 31
click at [159, 268] on input "SĐT Người Nhận *" at bounding box center [212, 263] width 181 height 31
click at [208, 301] on div "0978973331 - [PERSON_NAME]" at bounding box center [228, 302] width 193 height 21
type input "0978973331"
type input "HUY"
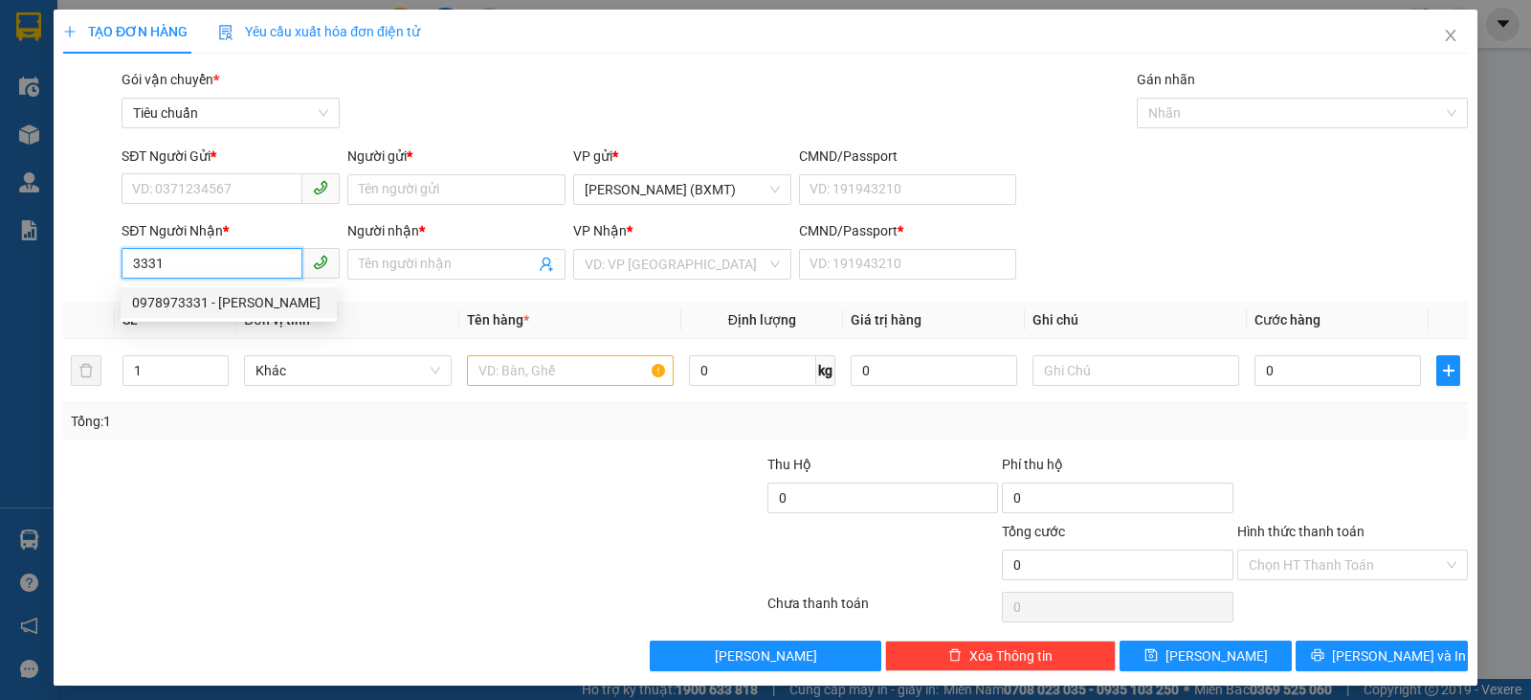
type input "0"
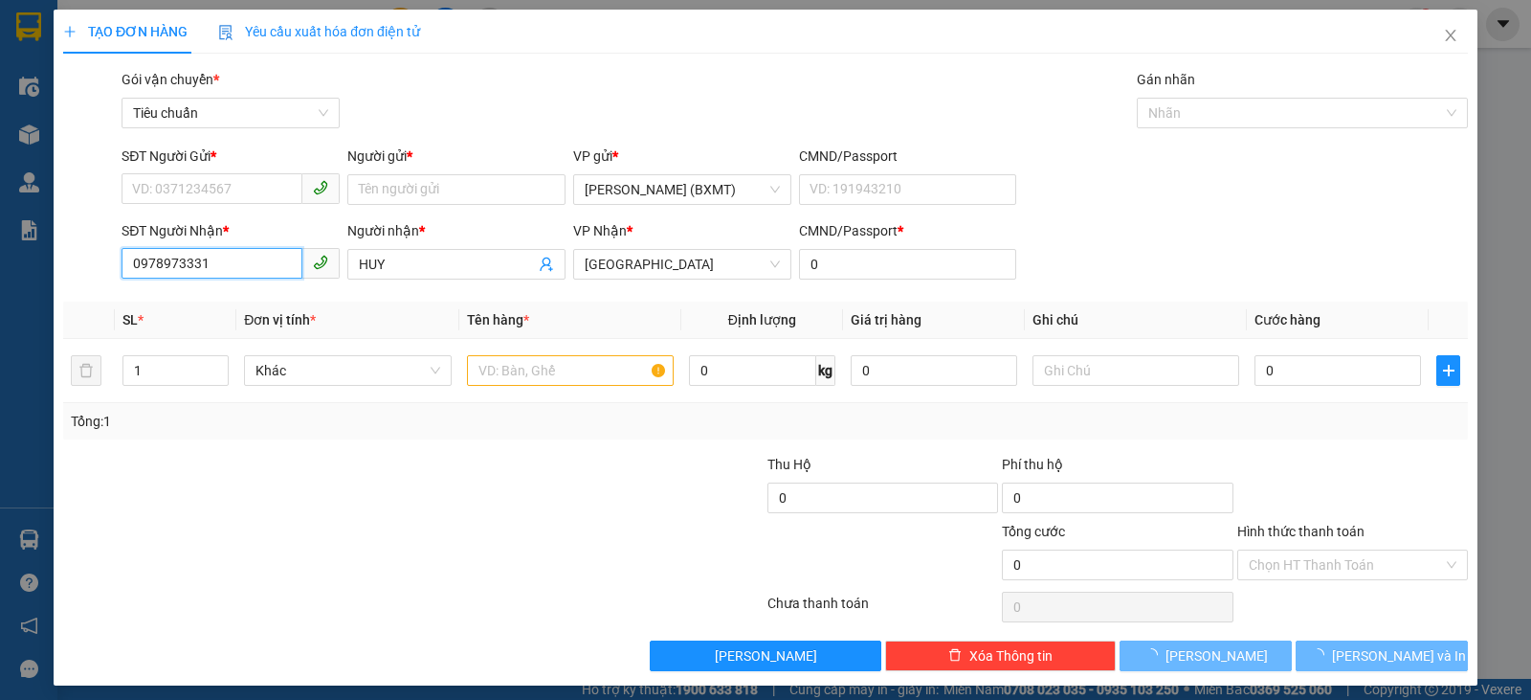
type input "350.000"
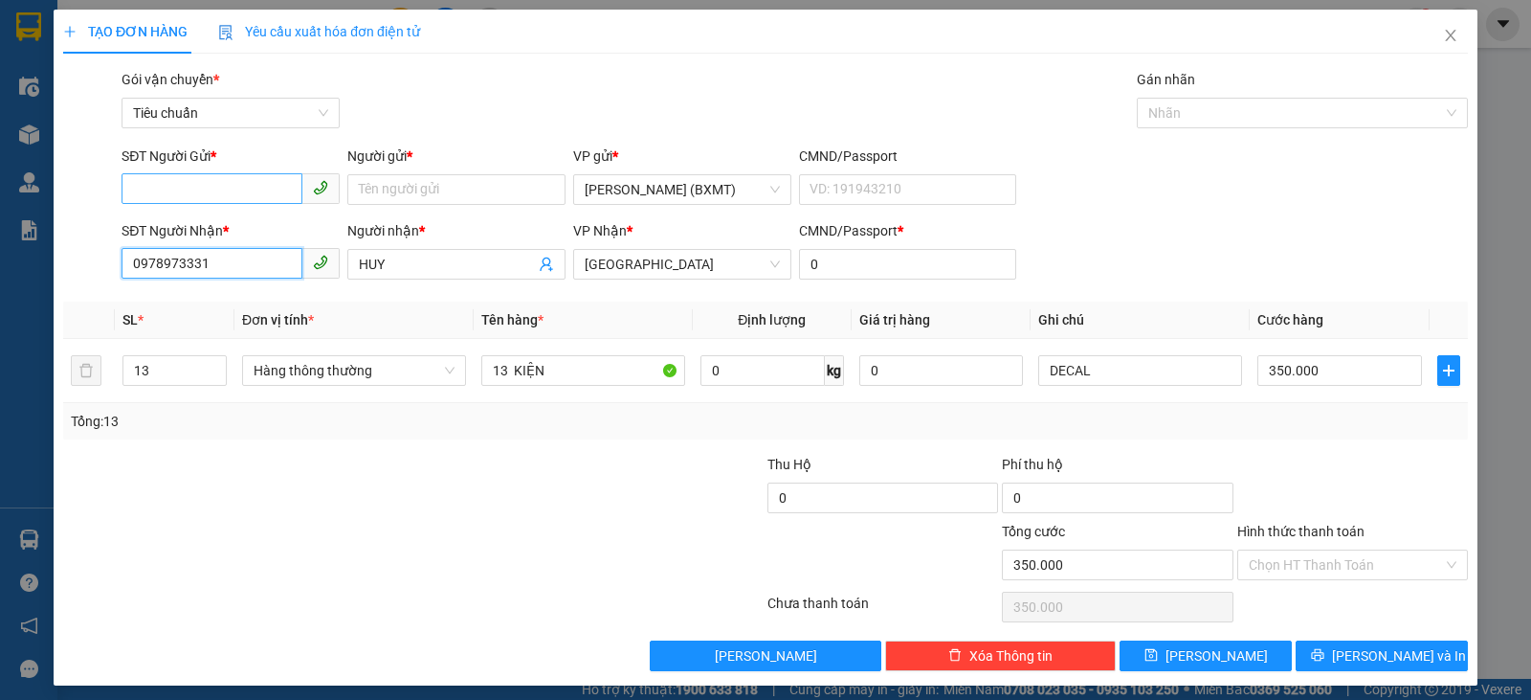
type input "0978973331"
click at [258, 195] on input "SĐT Người Gửi *" at bounding box center [212, 188] width 181 height 31
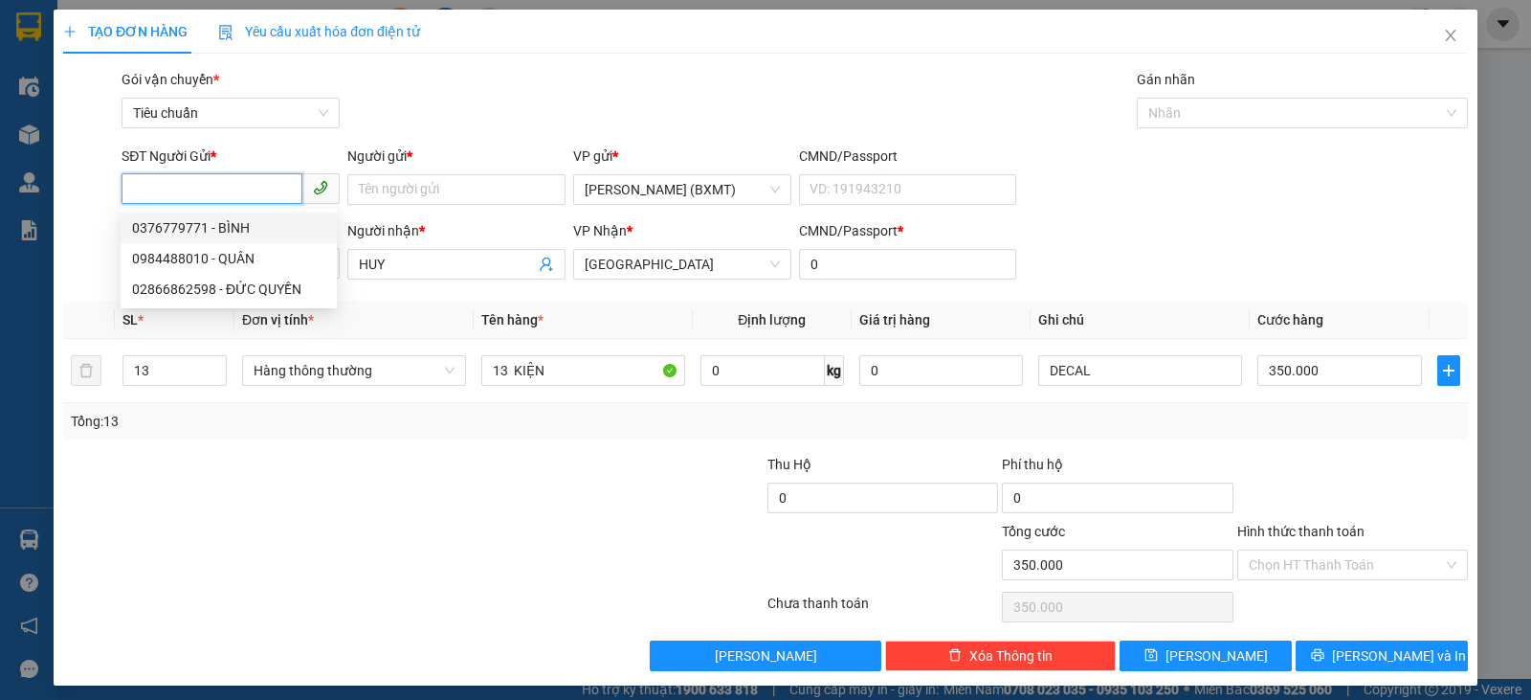
click at [261, 223] on div "0376779771 - BÌNH" at bounding box center [228, 227] width 193 height 21
type input "0376779771"
type input "BÌNH"
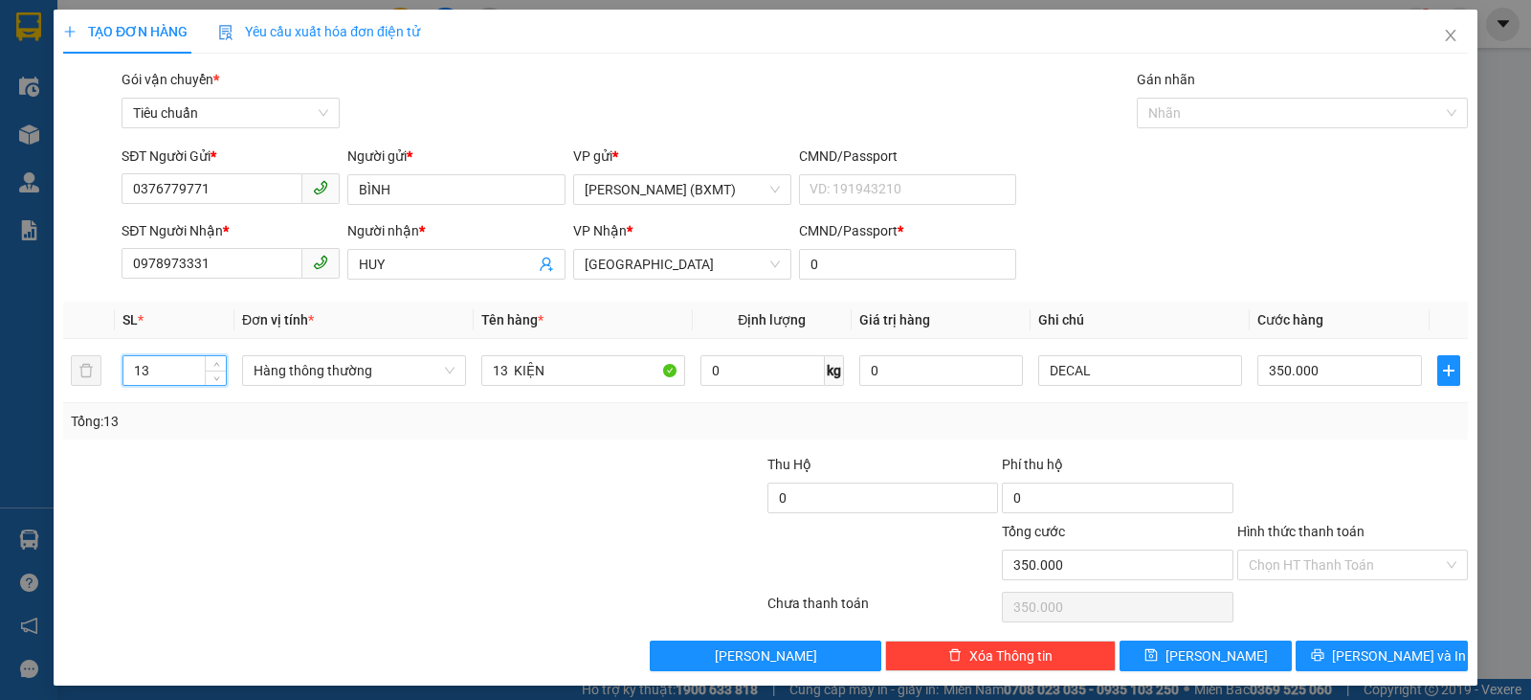
drag, startPoint x: 167, startPoint y: 367, endPoint x: 0, endPoint y: 364, distance: 167.5
click at [0, 364] on div "TẠO ĐƠN HÀNG Yêu cầu xuất hóa đơn điện tử Transit Pickup Surcharge Ids Transit …" at bounding box center [765, 350] width 1531 height 700
type input "4"
drag, startPoint x: 505, startPoint y: 374, endPoint x: 481, endPoint y: 370, distance: 24.2
click at [481, 370] on input "13 KIỆN" at bounding box center [583, 370] width 204 height 31
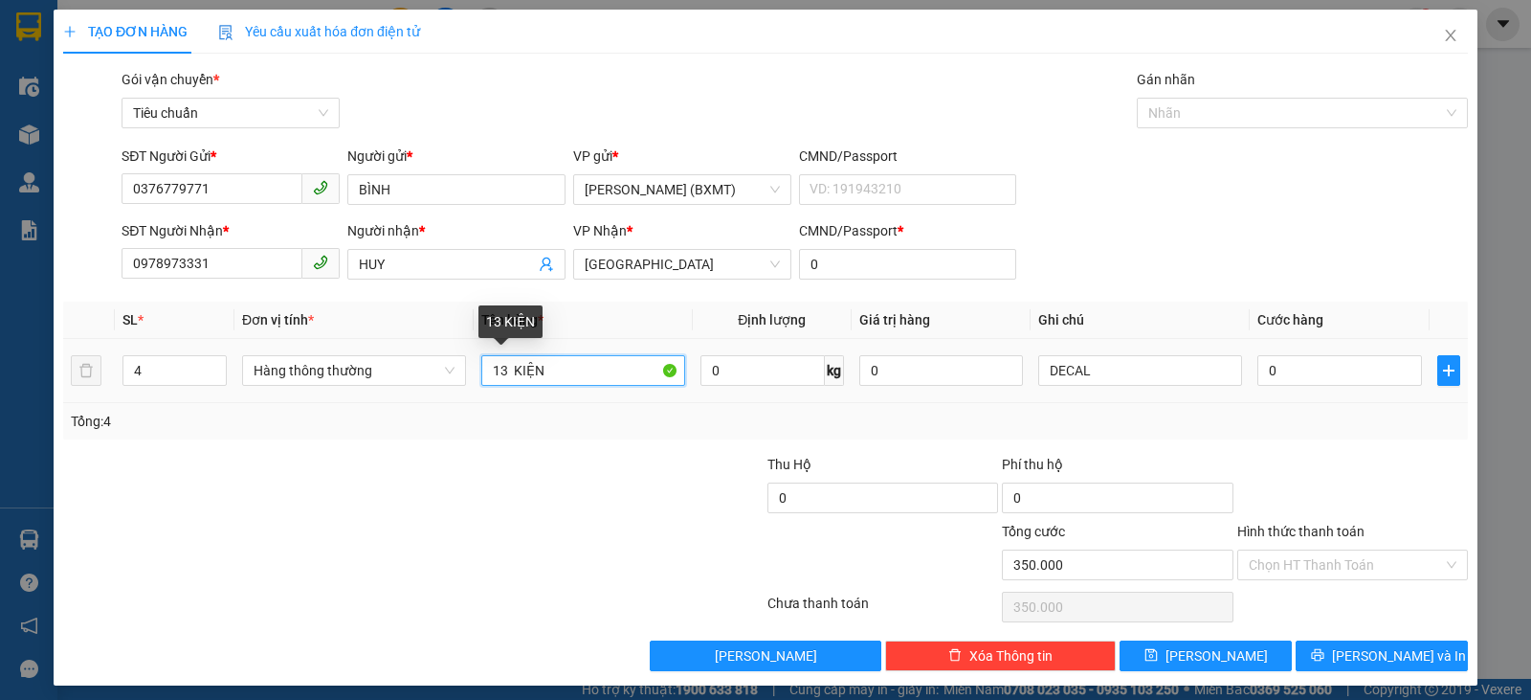
type input "0"
type input "4 KIỆN"
click at [366, 371] on span "Hàng thông thường" at bounding box center [354, 370] width 201 height 29
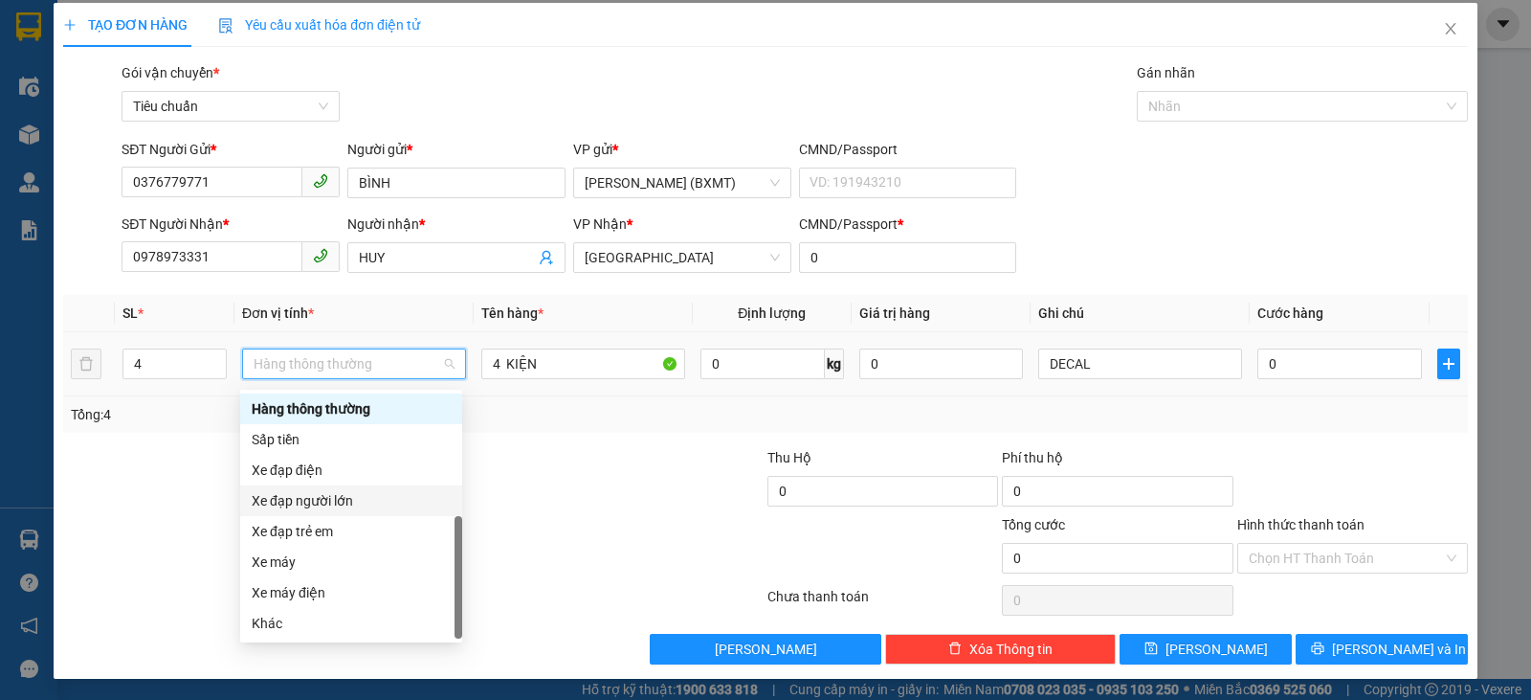
scroll to position [9, 0]
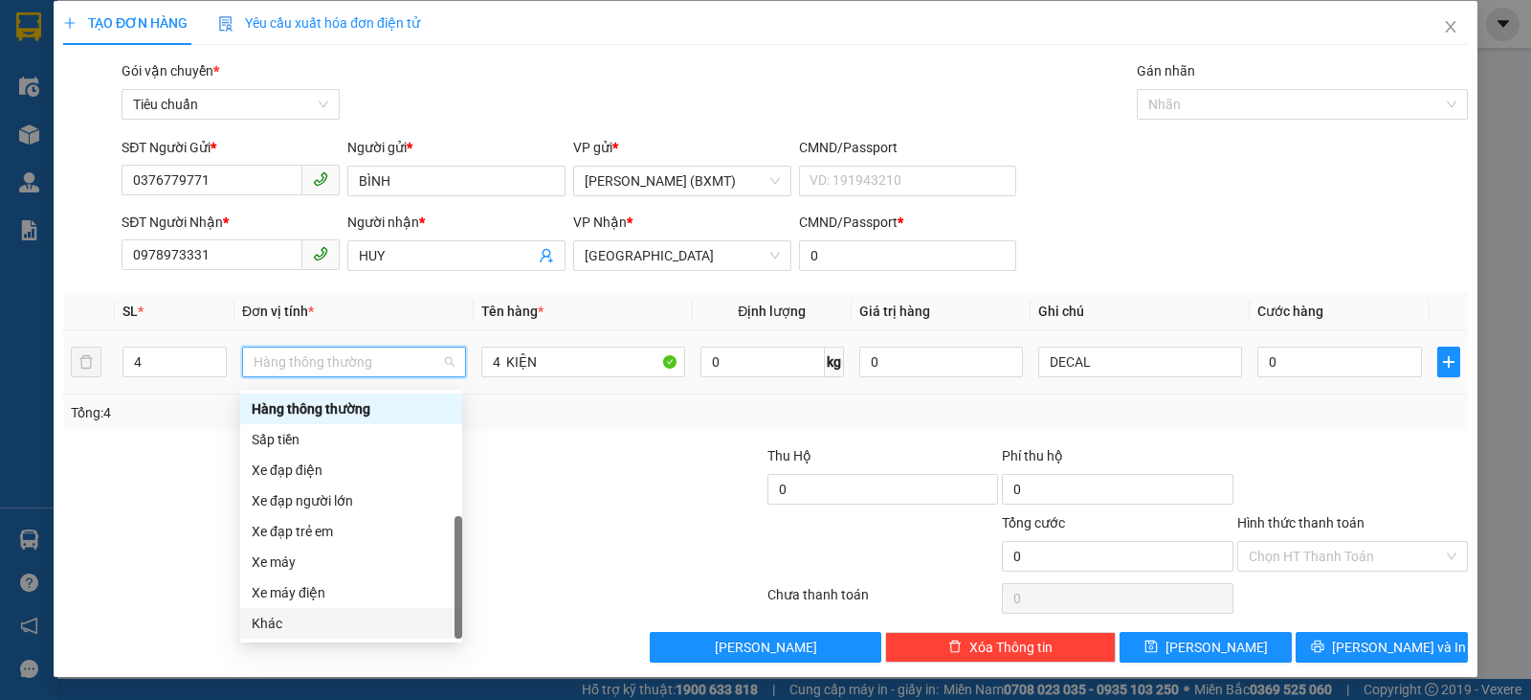
click at [297, 614] on div "Khác" at bounding box center [351, 622] width 199 height 21
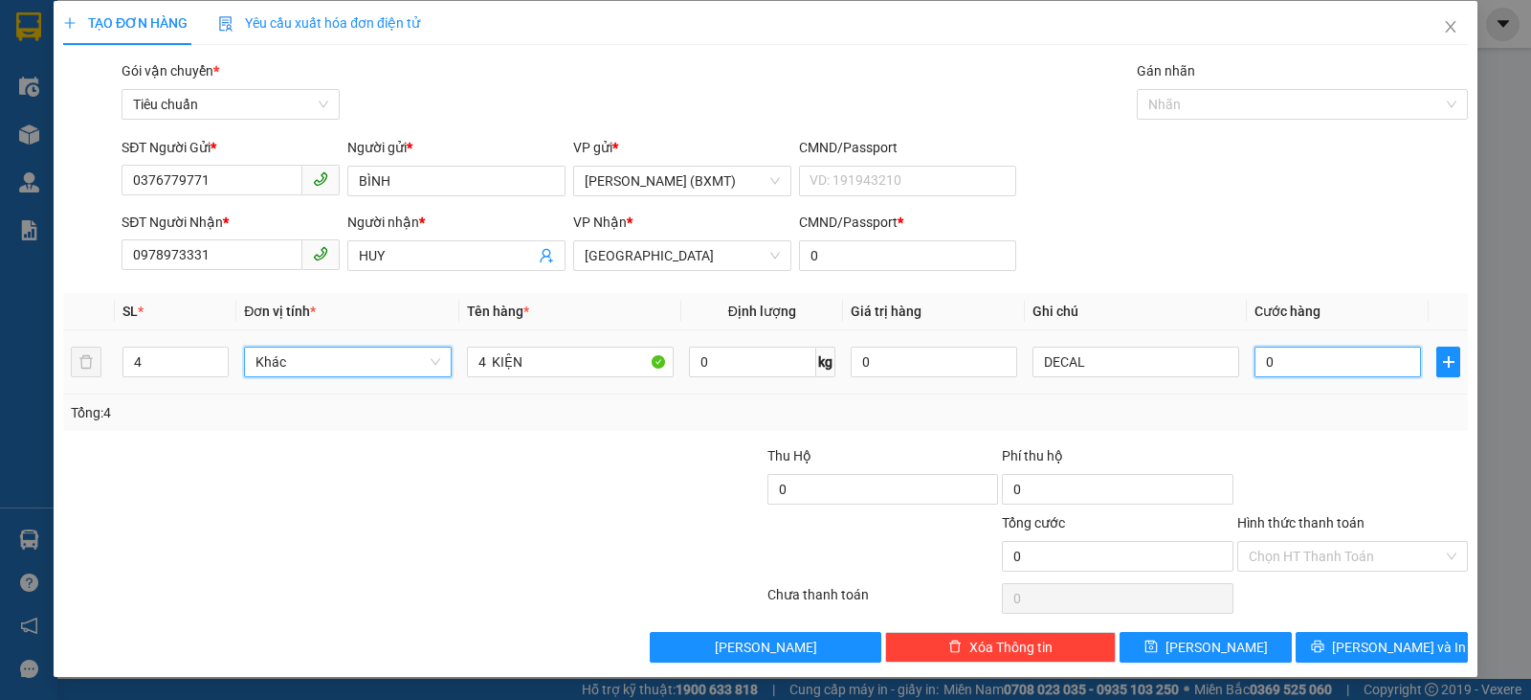
click at [1266, 366] on input "0" at bounding box center [1338, 361] width 167 height 31
type input "1"
type input "15"
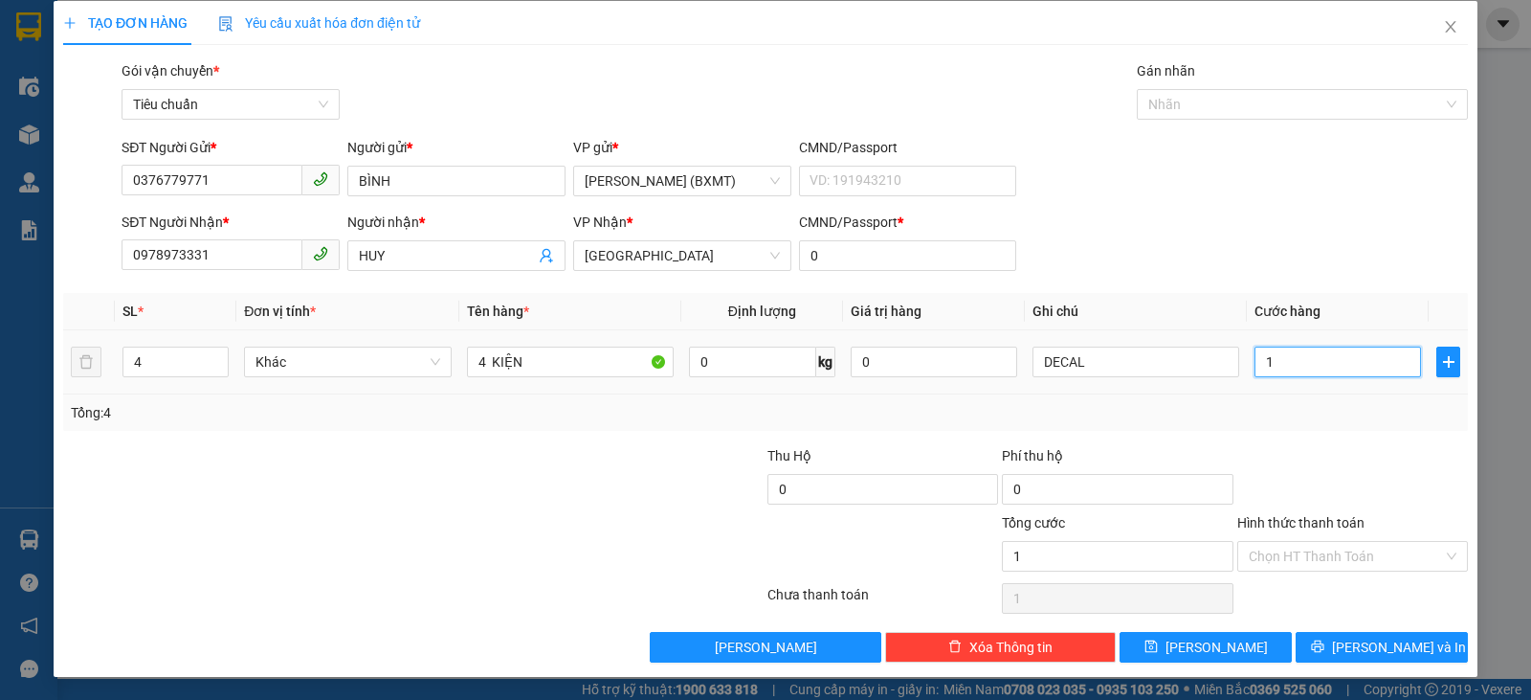
type input "15"
type input "150"
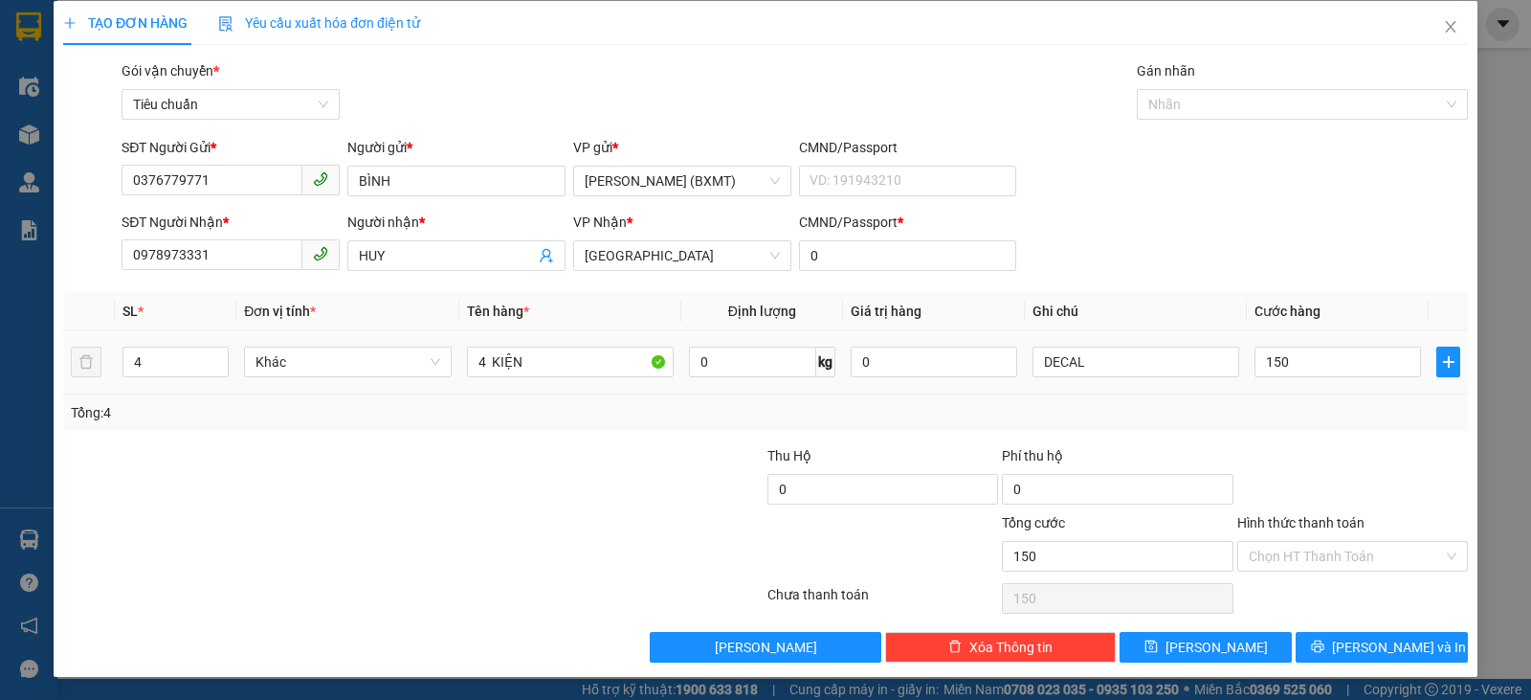
type input "150.000"
click at [1341, 459] on div at bounding box center [1352, 478] width 234 height 67
click at [1346, 651] on button "[PERSON_NAME] và In" at bounding box center [1382, 647] width 172 height 31
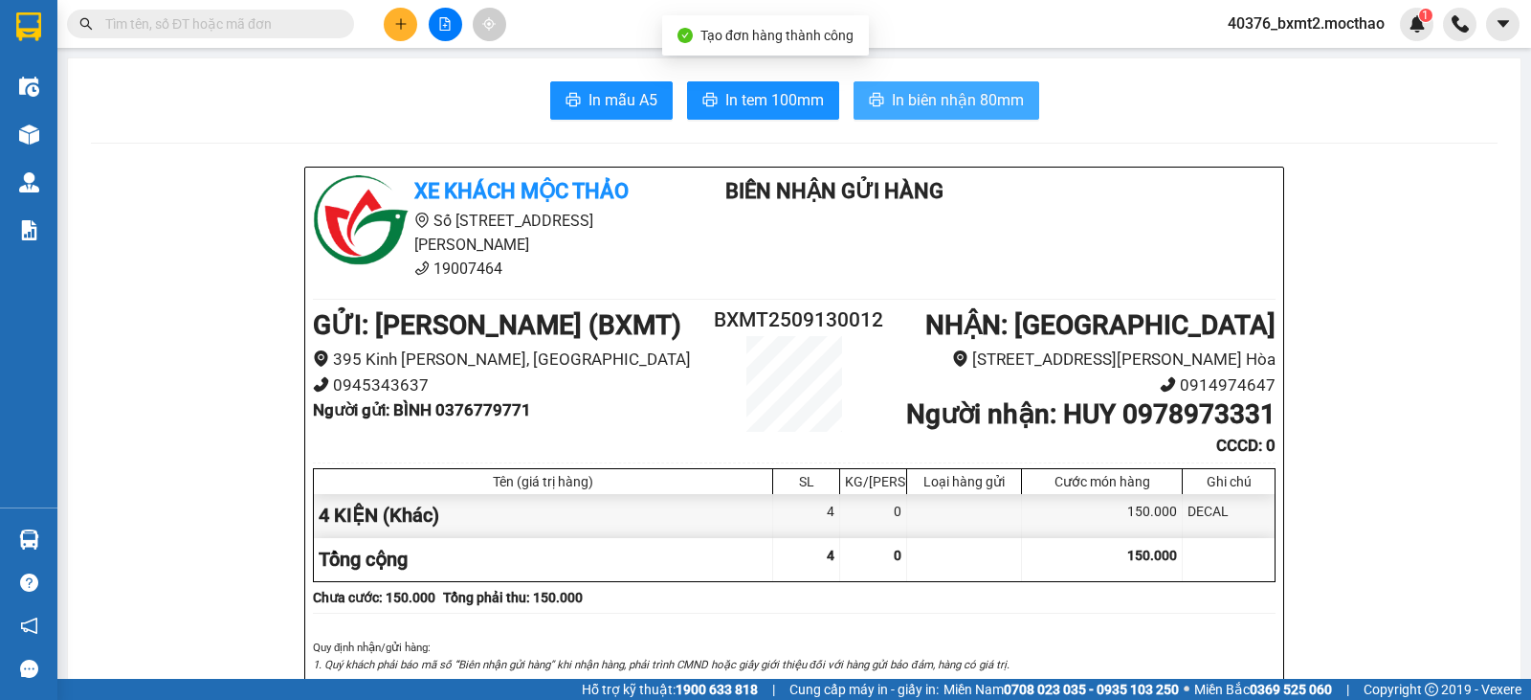
click at [874, 87] on button "In biên nhận 80mm" at bounding box center [947, 100] width 186 height 38
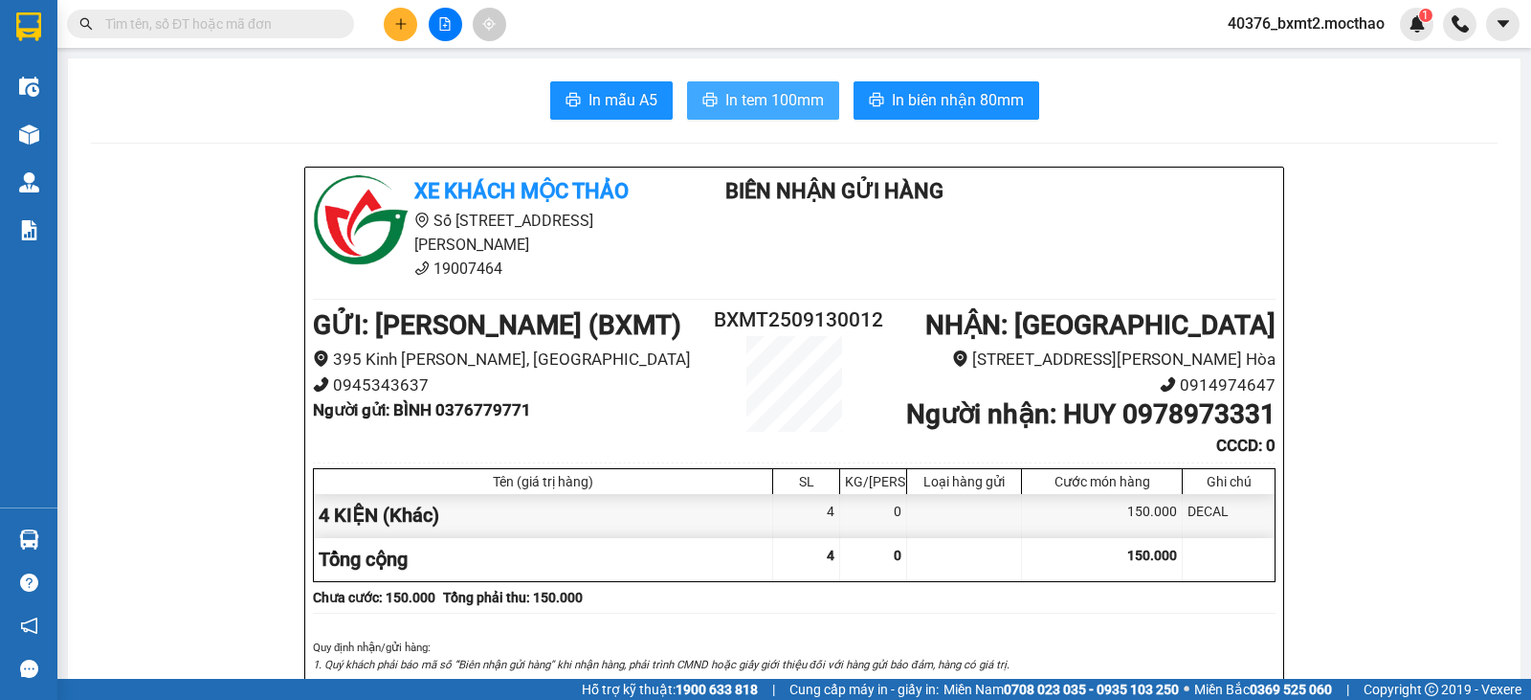
click at [782, 119] on button "In tem 100mm" at bounding box center [763, 100] width 152 height 38
click at [729, 104] on span "In tem 100mm" at bounding box center [774, 100] width 99 height 24
click at [406, 22] on icon "plus" at bounding box center [400, 23] width 13 height 13
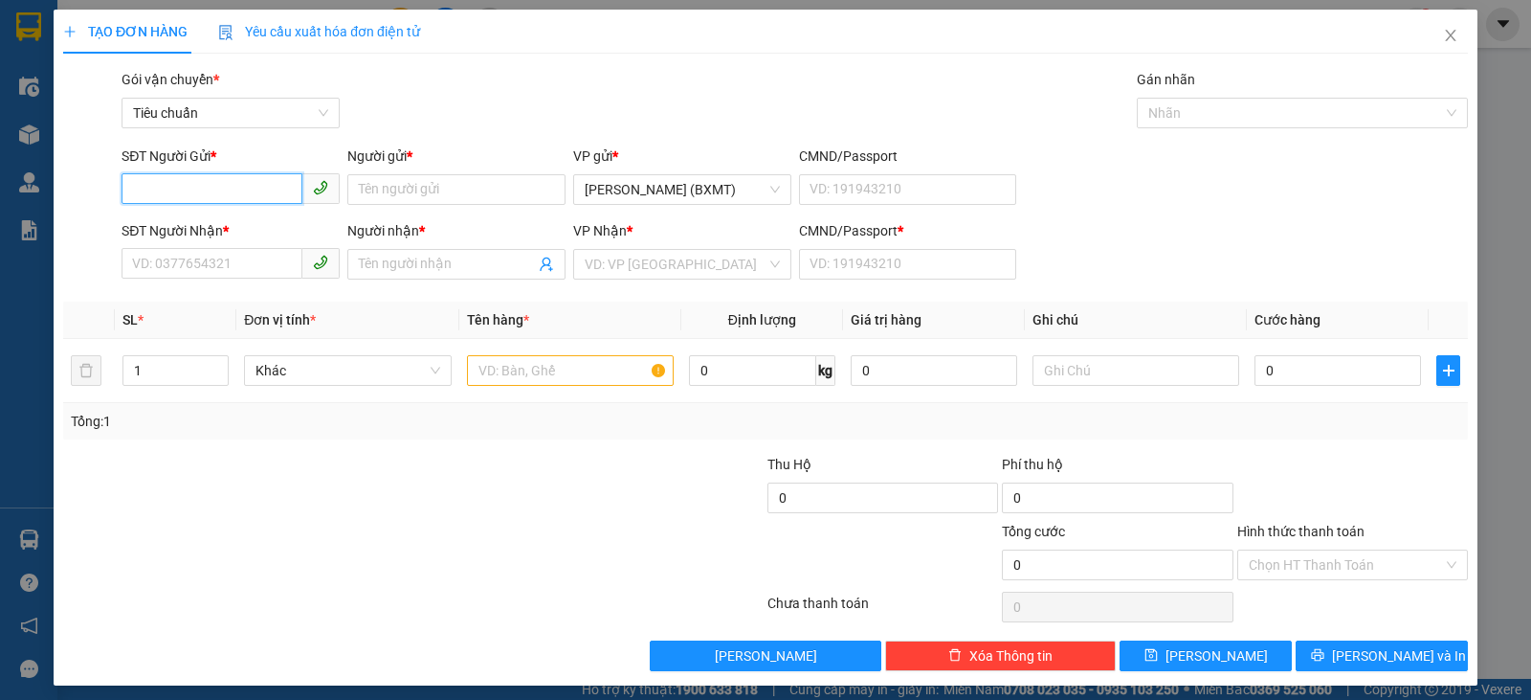
click at [211, 189] on input "SĐT Người Gửi *" at bounding box center [212, 188] width 181 height 31
click at [229, 228] on div "0902762588 - MINMAX" at bounding box center [228, 227] width 193 height 21
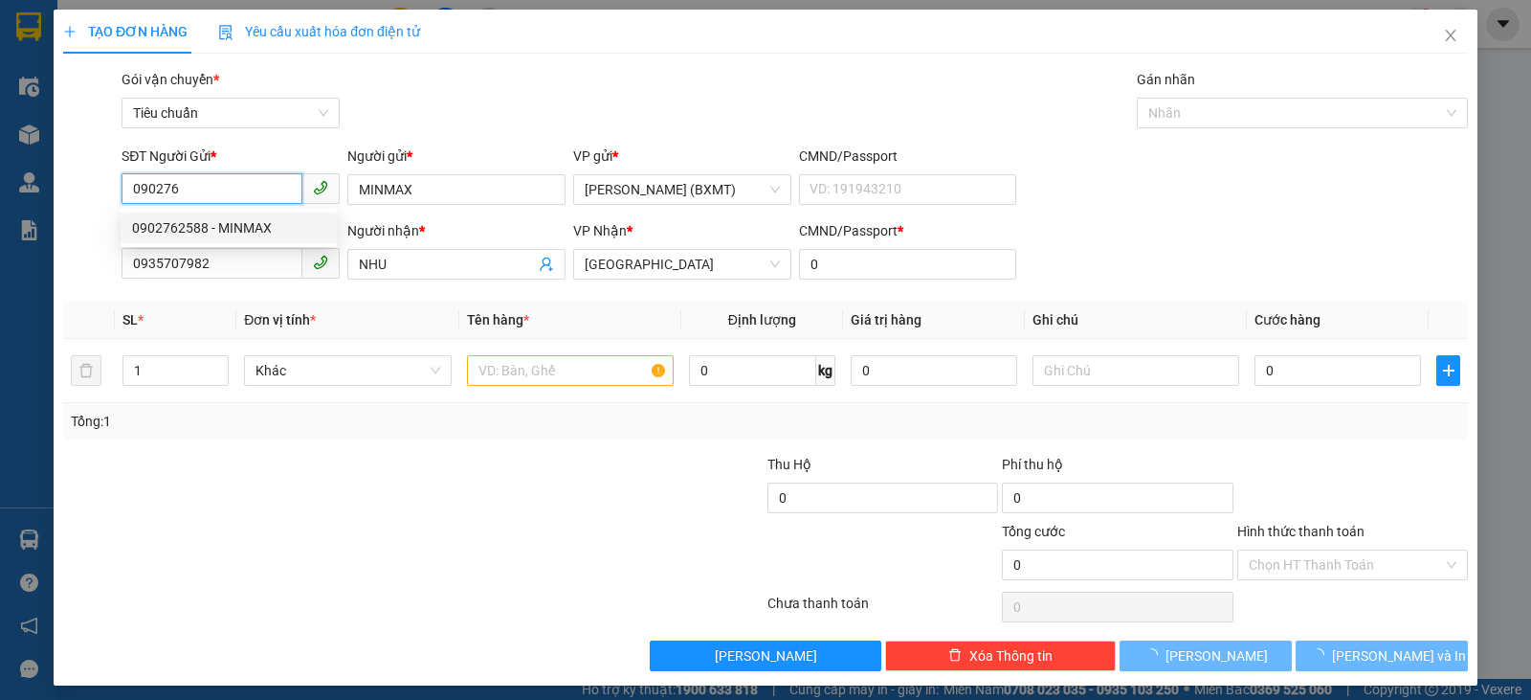
type input "0902762588"
type input "MINMAX"
type input "0935707982"
type input "NHU"
type input "0"
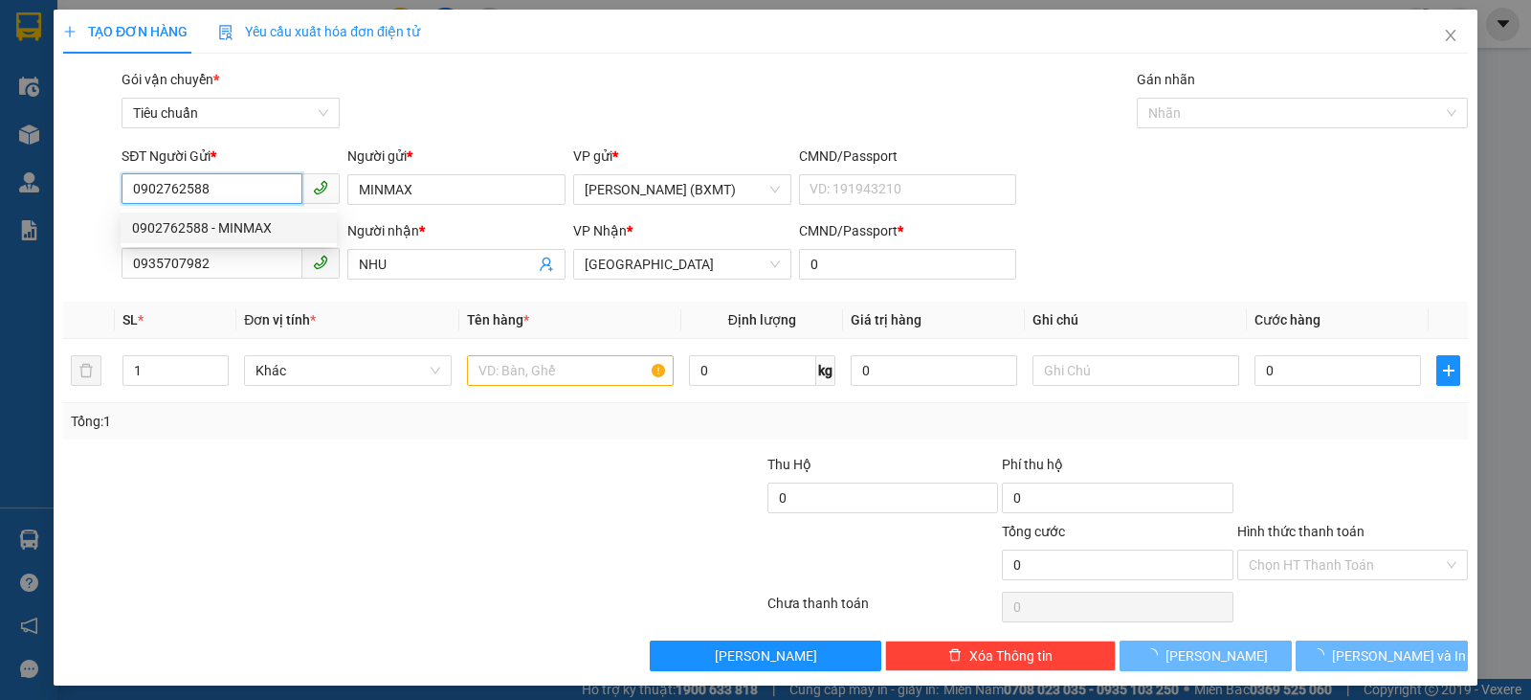
type input "50.000"
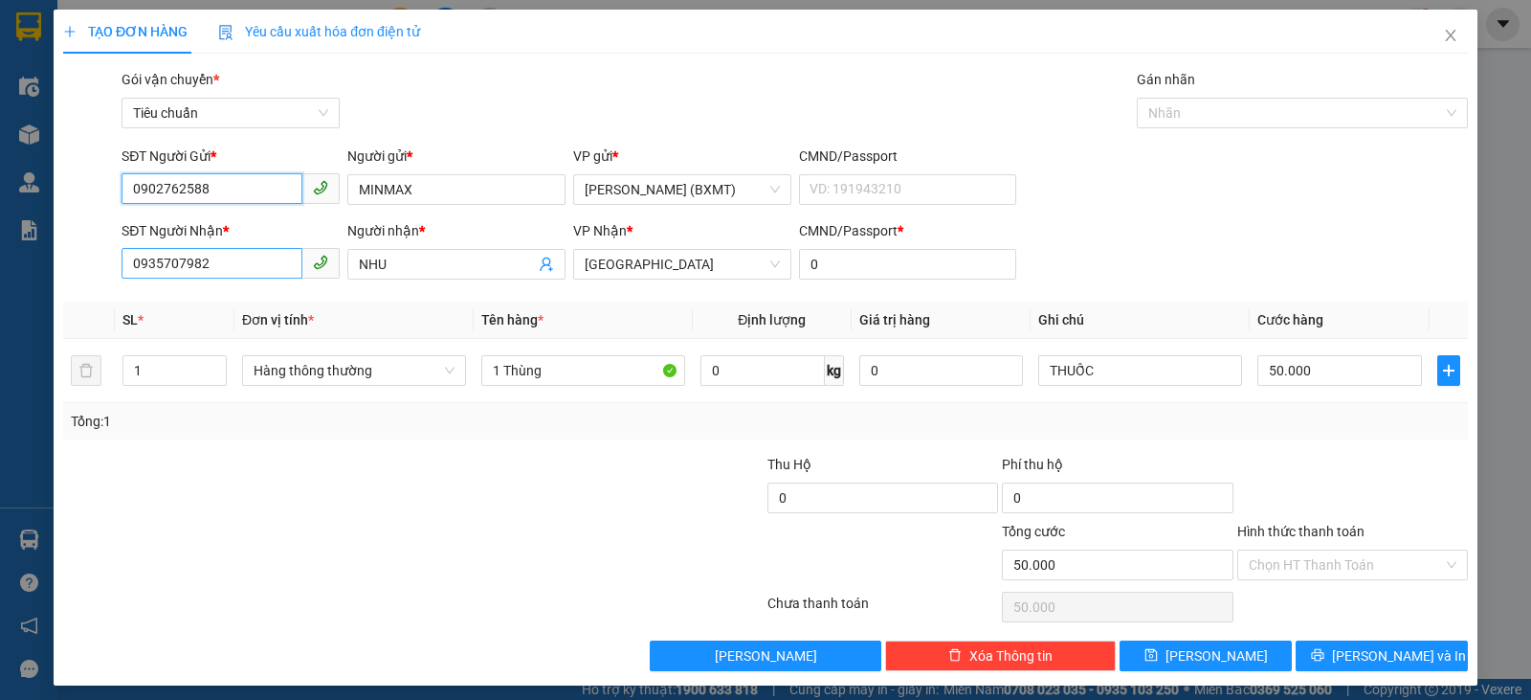
type input "0902762588"
drag, startPoint x: 264, startPoint y: 270, endPoint x: 0, endPoint y: 272, distance: 264.1
click at [0, 272] on div "TẠO ĐƠN HÀNG Yêu cầu xuất hóa đơn điện tử Transit Pickup Surcharge Ids Transit …" at bounding box center [765, 350] width 1531 height 700
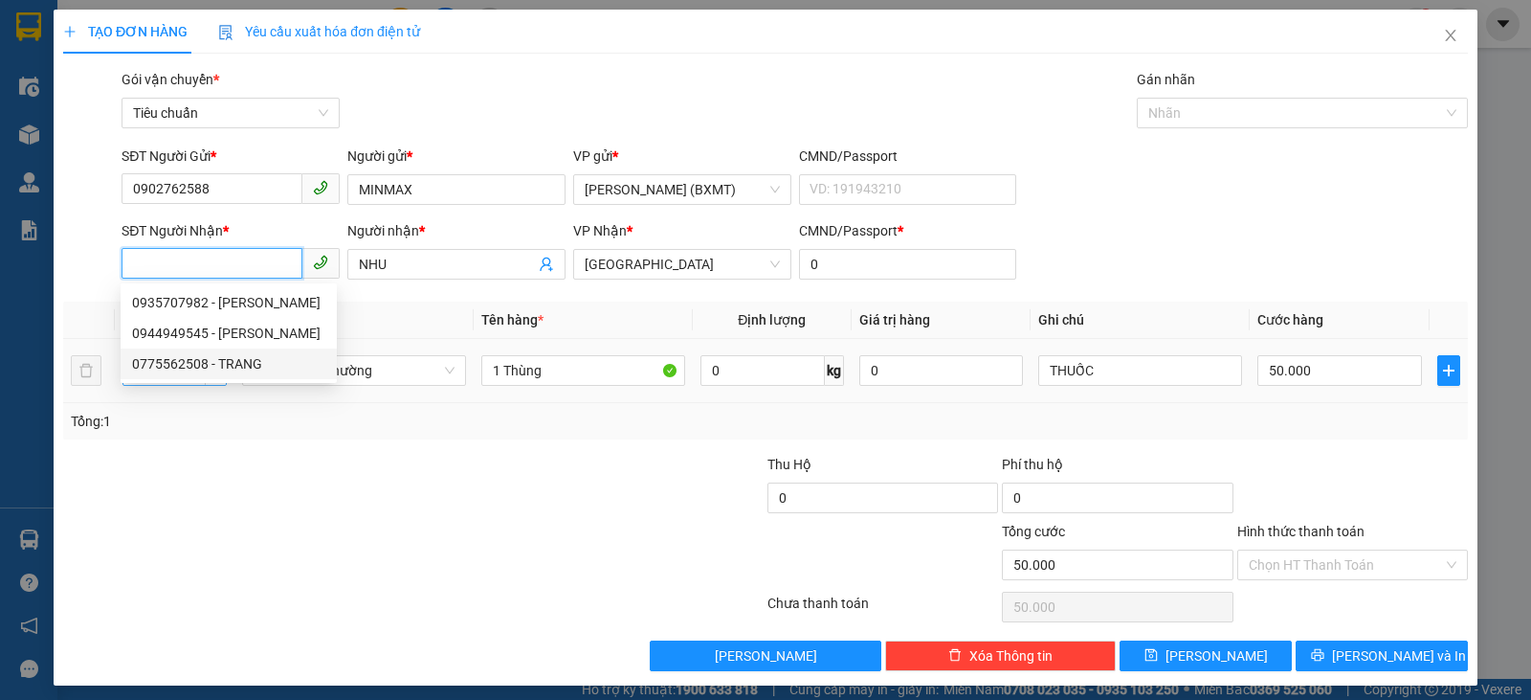
click at [216, 370] on div "0775562508 - TRANG" at bounding box center [228, 363] width 193 height 21
type input "0775562508"
type input "TRANG"
type input "40.000"
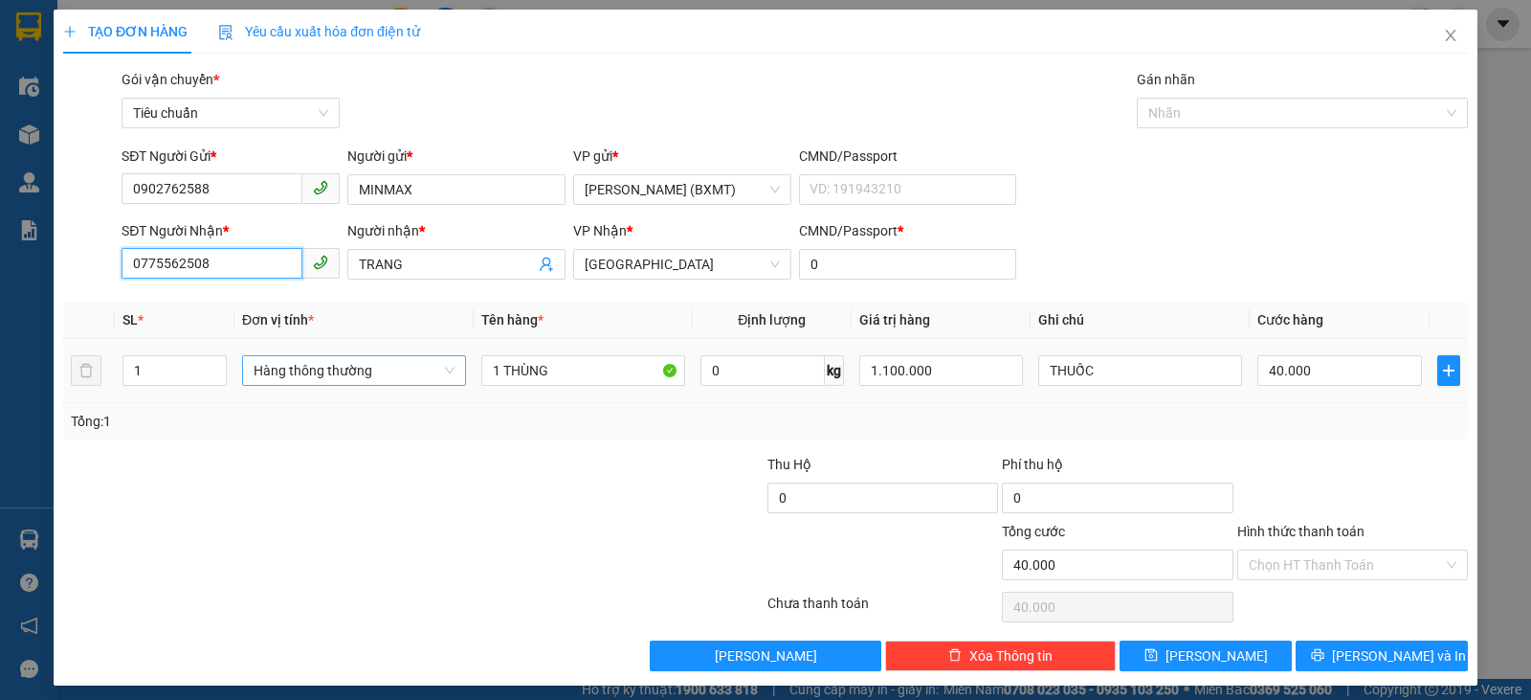
click at [392, 370] on span "Hàng thông thường" at bounding box center [354, 370] width 201 height 29
type input "0775562508"
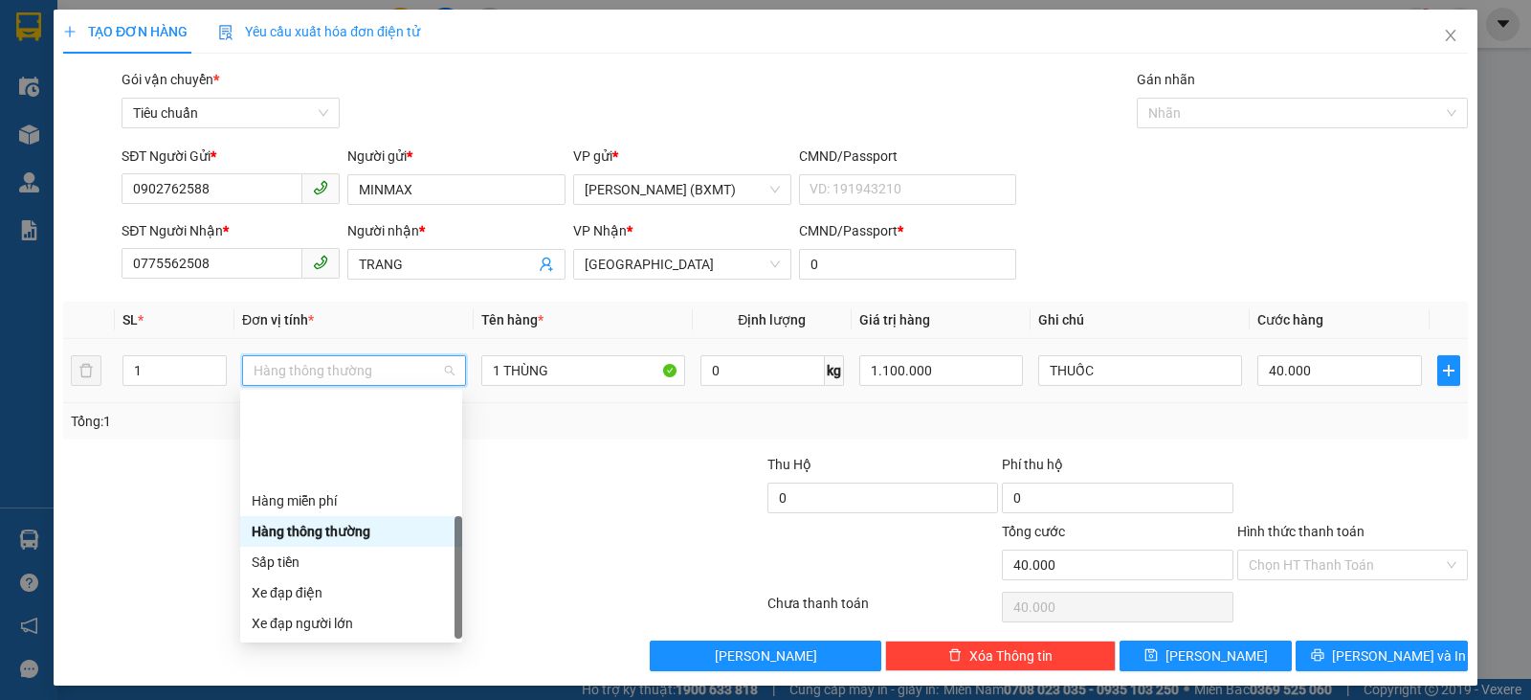
scroll to position [122, 0]
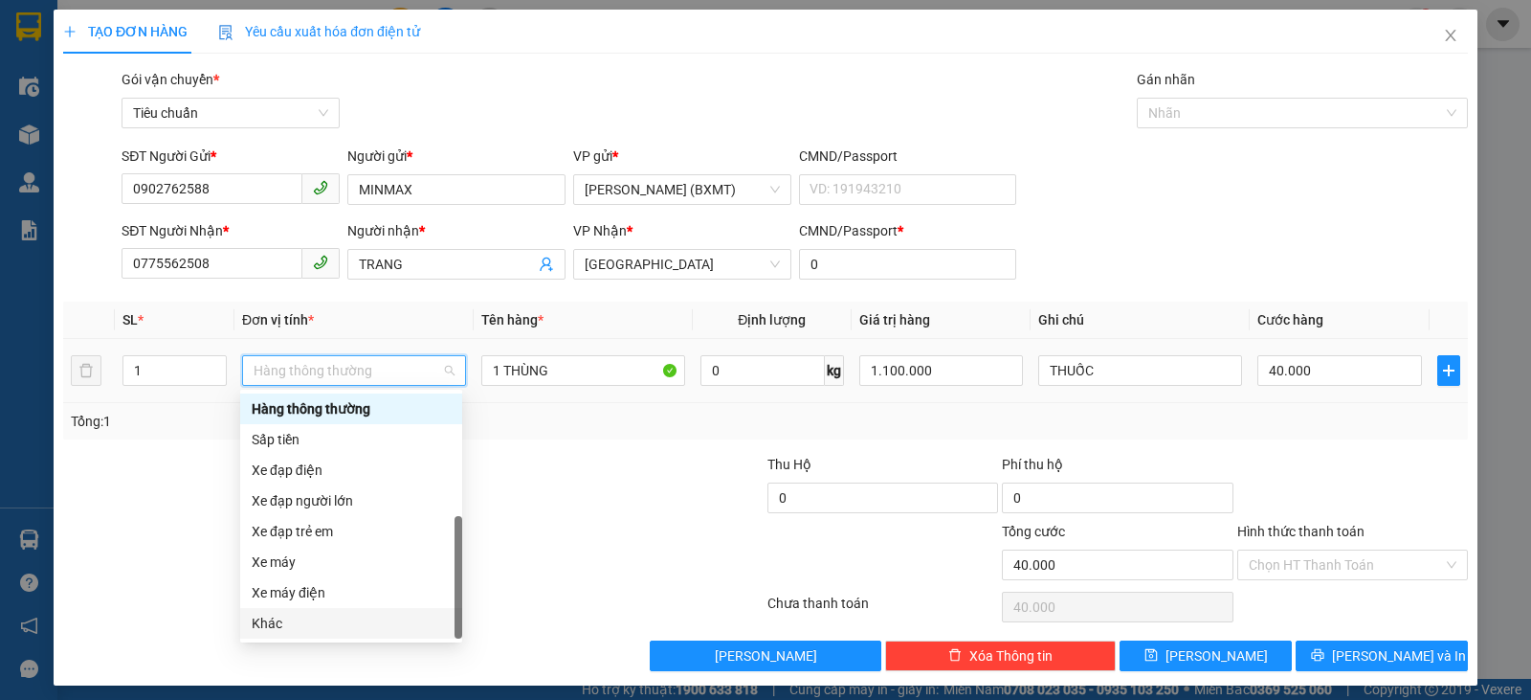
click at [321, 613] on div "Khác" at bounding box center [351, 622] width 199 height 21
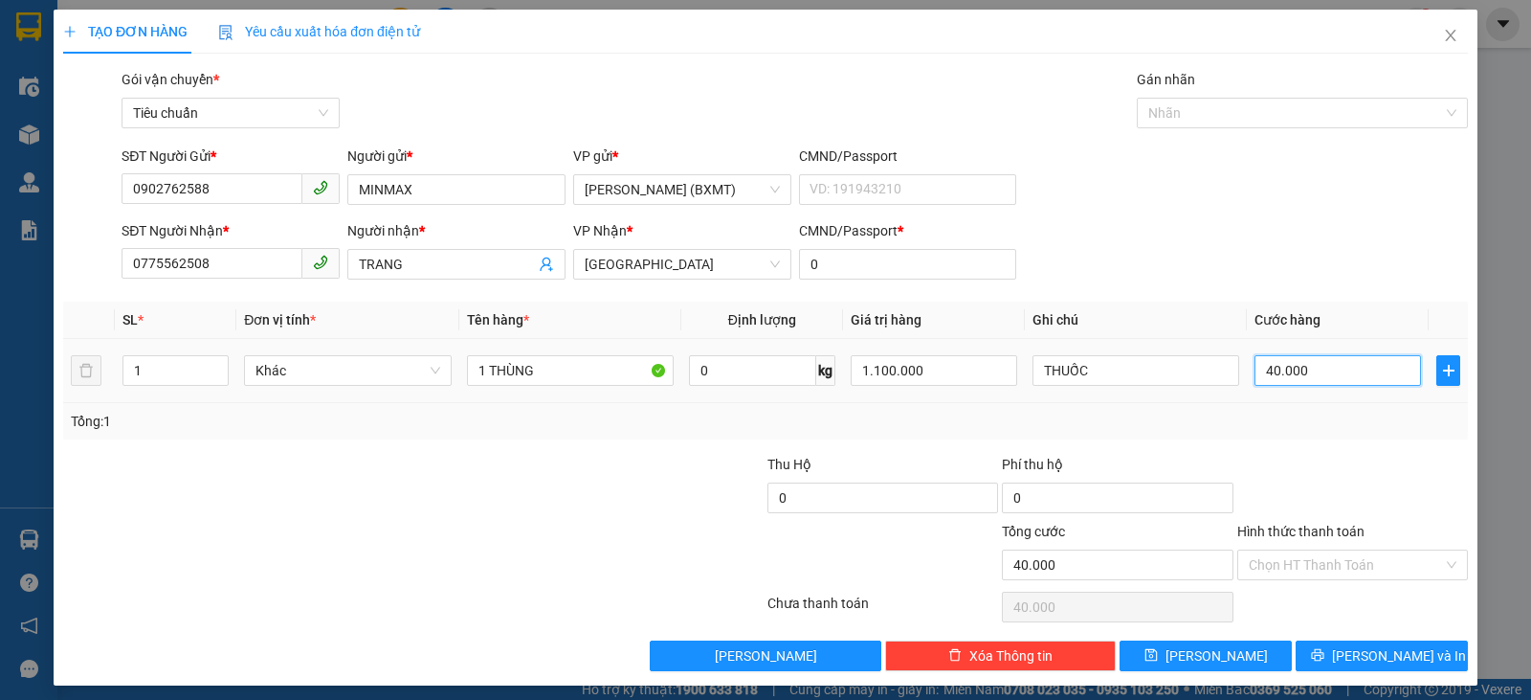
click at [1330, 377] on input "40.000" at bounding box center [1338, 370] width 167 height 31
type input "5"
type input "50"
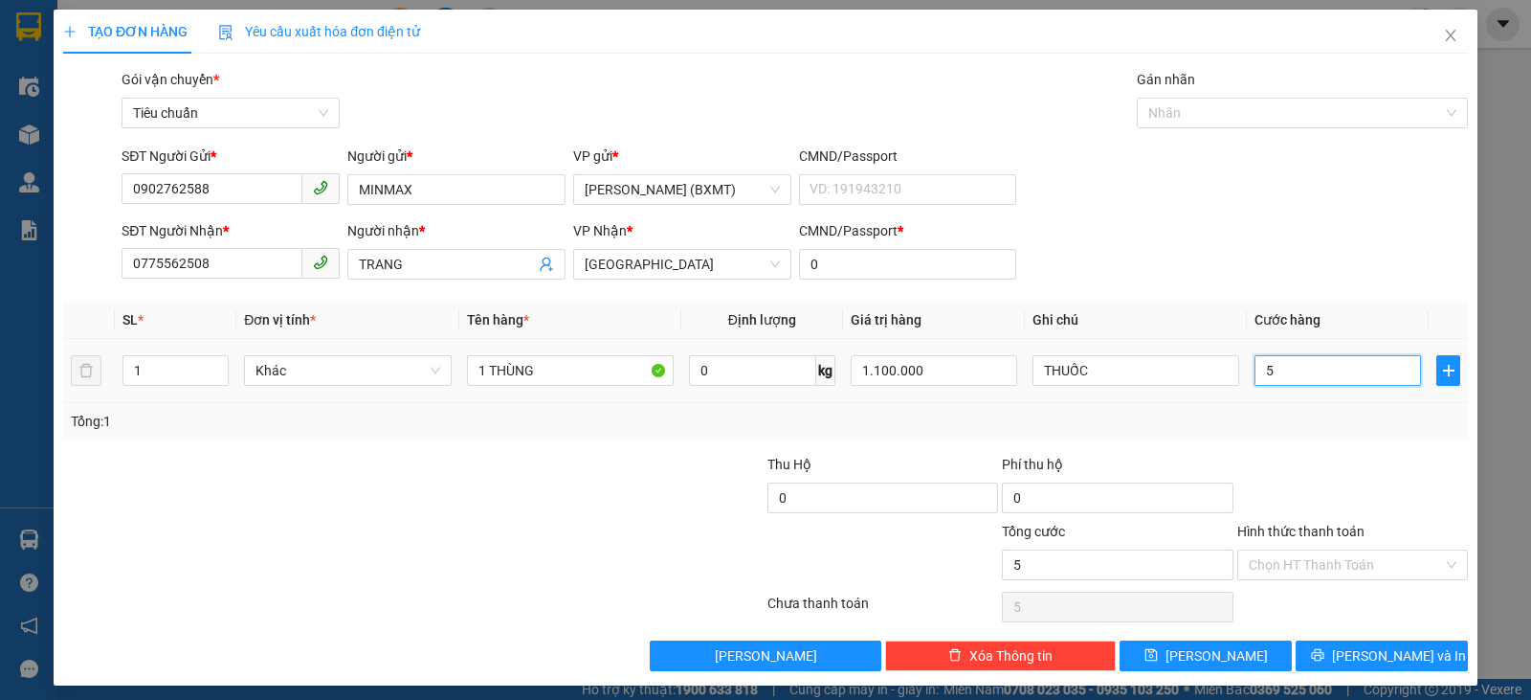
type input "50"
type input "50.000"
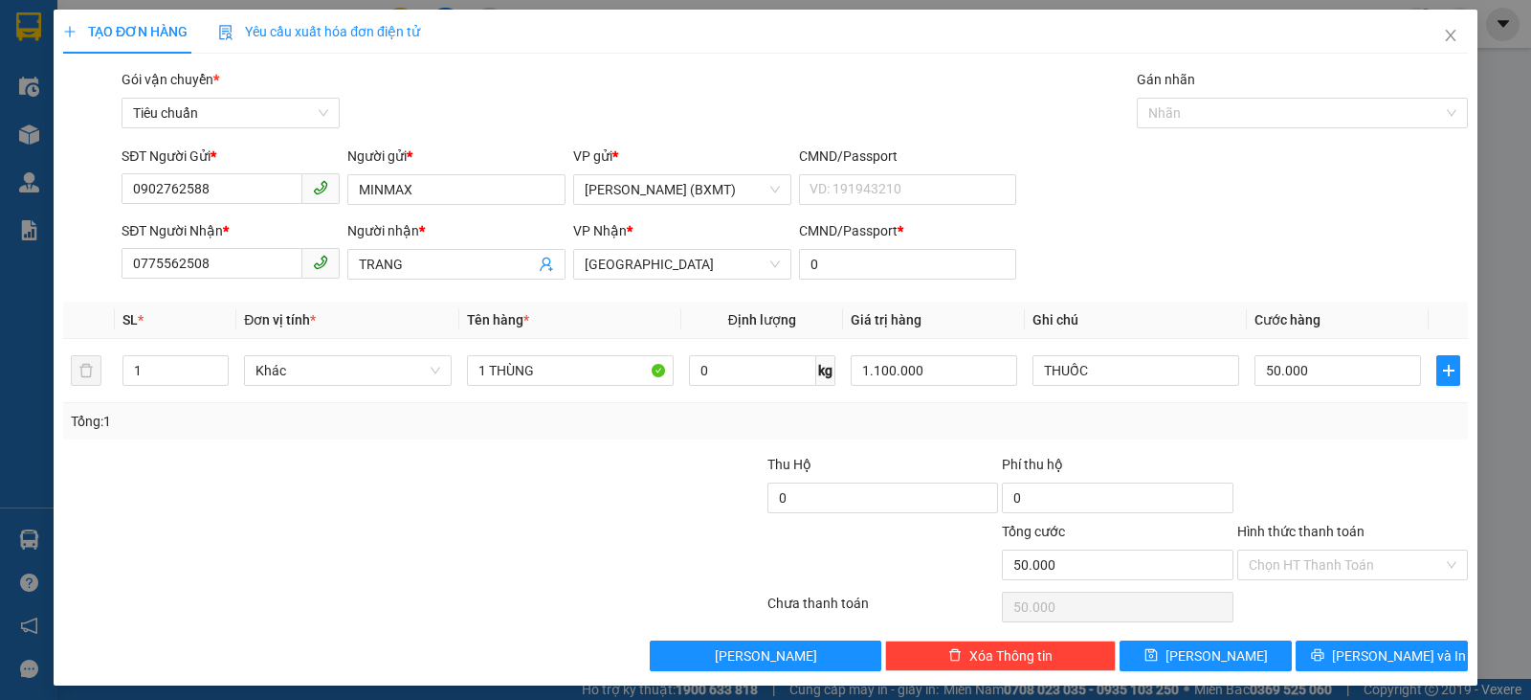
click at [1310, 425] on div "Tổng: 1" at bounding box center [765, 421] width 1389 height 21
click at [1336, 567] on input "Hình thức thanh toán" at bounding box center [1346, 564] width 194 height 29
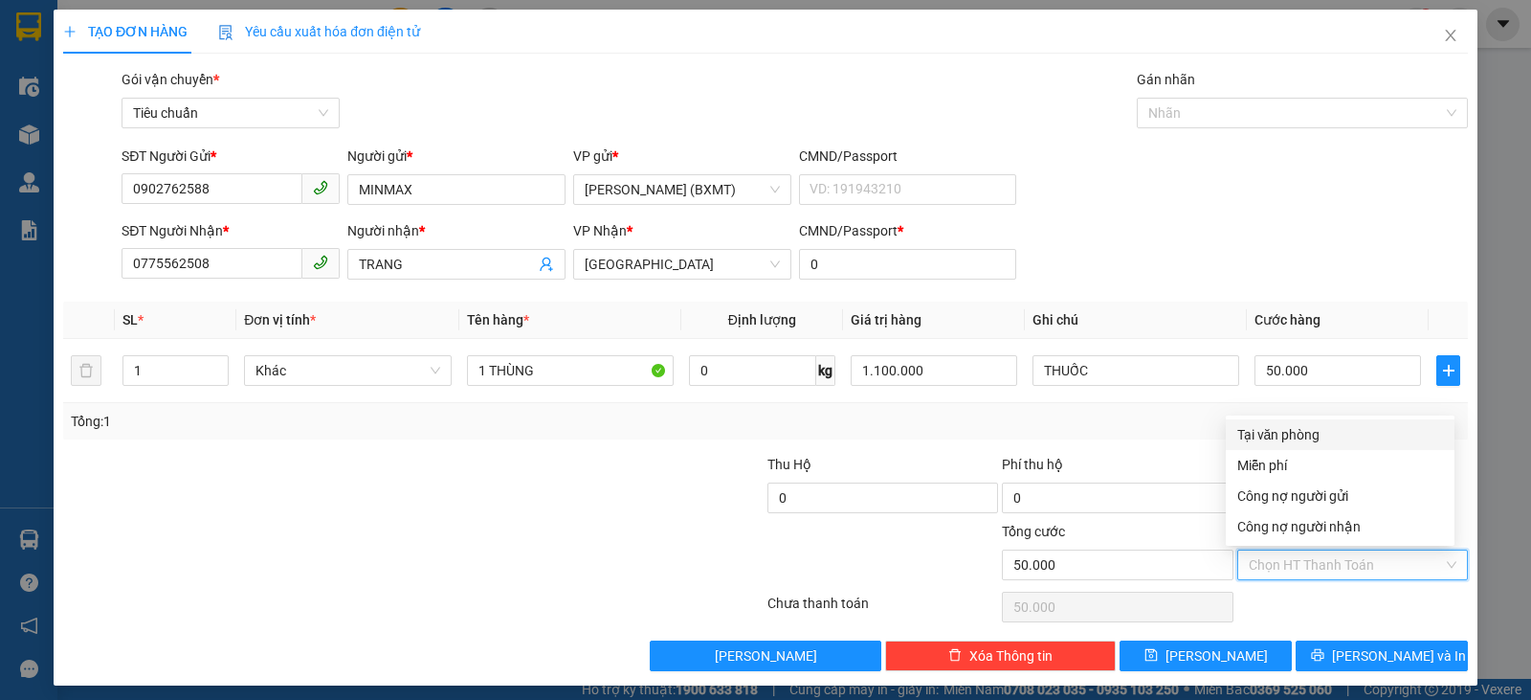
click at [1258, 418] on div "Transit Pickup Surcharge Ids Transit Deliver Surcharge Ids Transit Deliver Surc…" at bounding box center [765, 370] width 1405 height 602
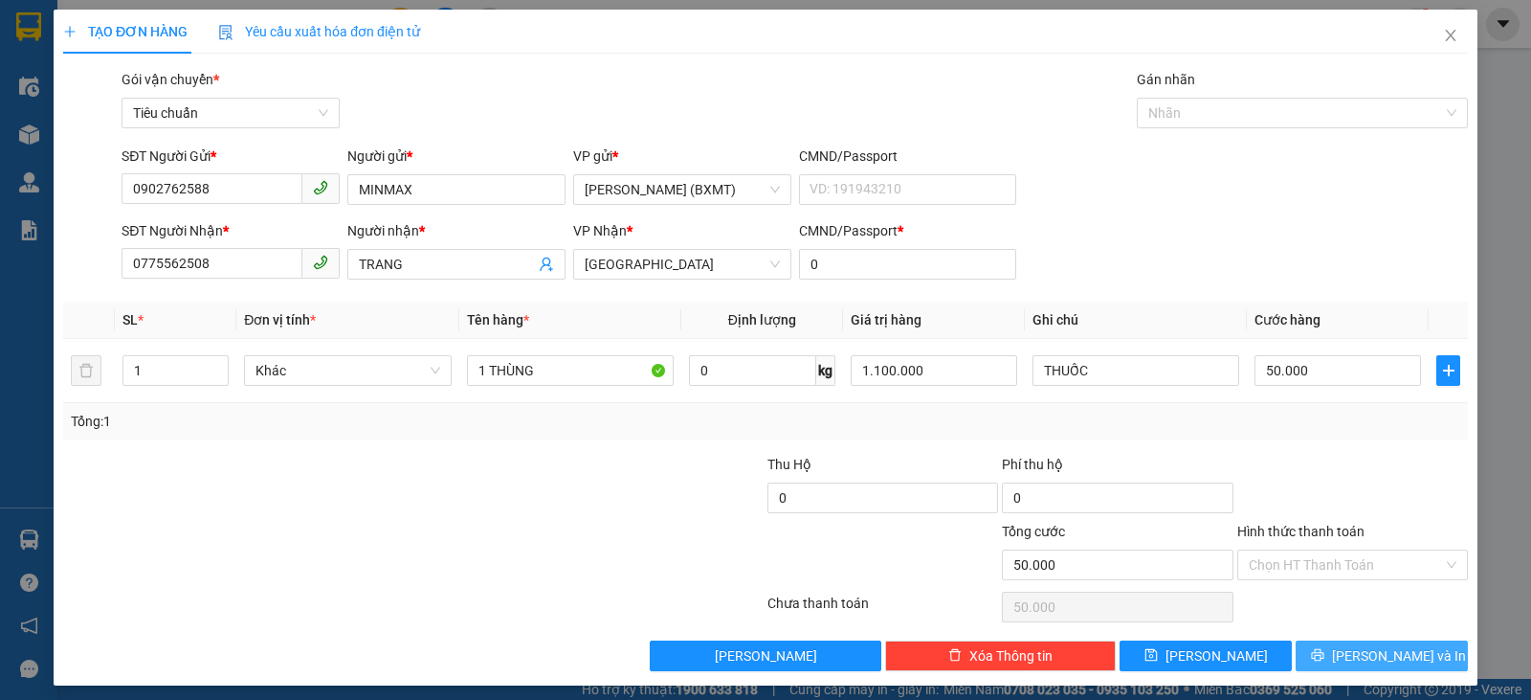
click at [1353, 655] on span "[PERSON_NAME] và In" at bounding box center [1399, 655] width 134 height 21
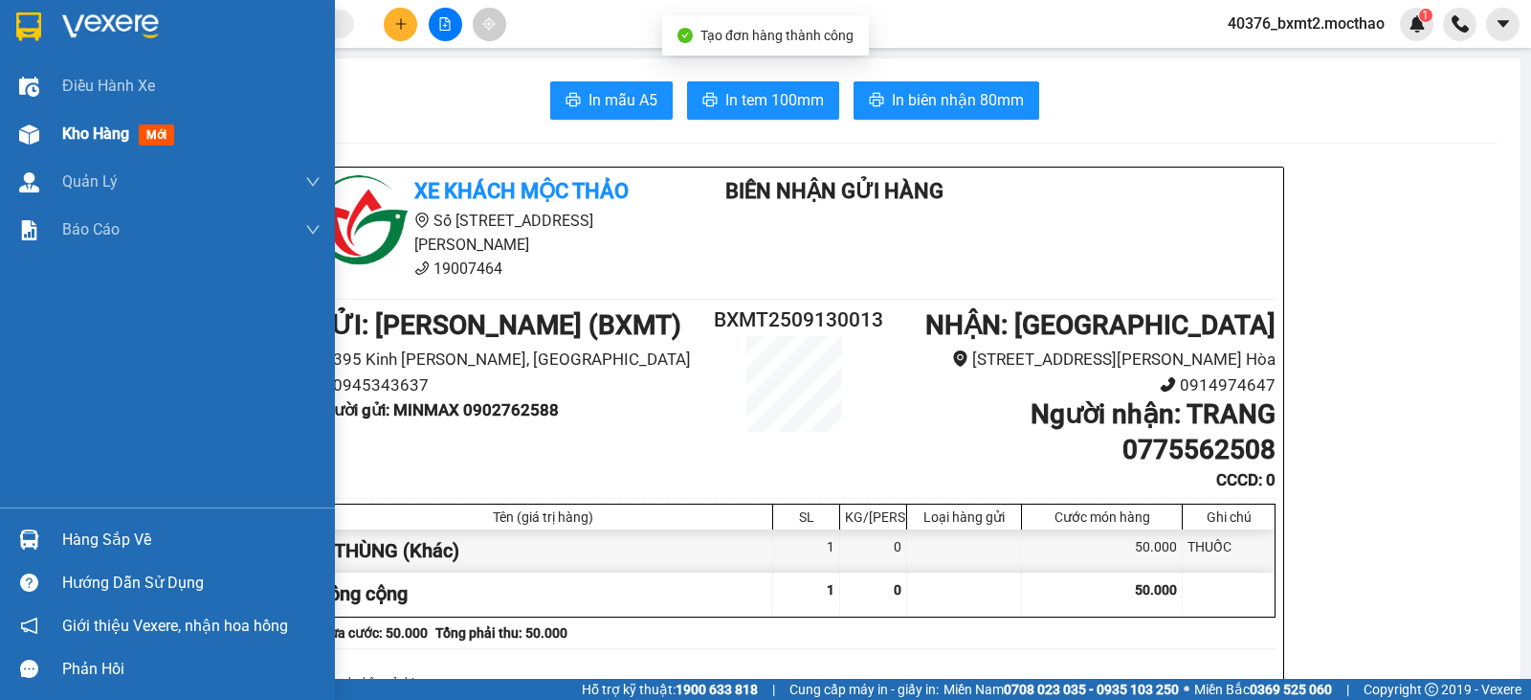
click at [77, 125] on span "Kho hàng" at bounding box center [95, 133] width 67 height 18
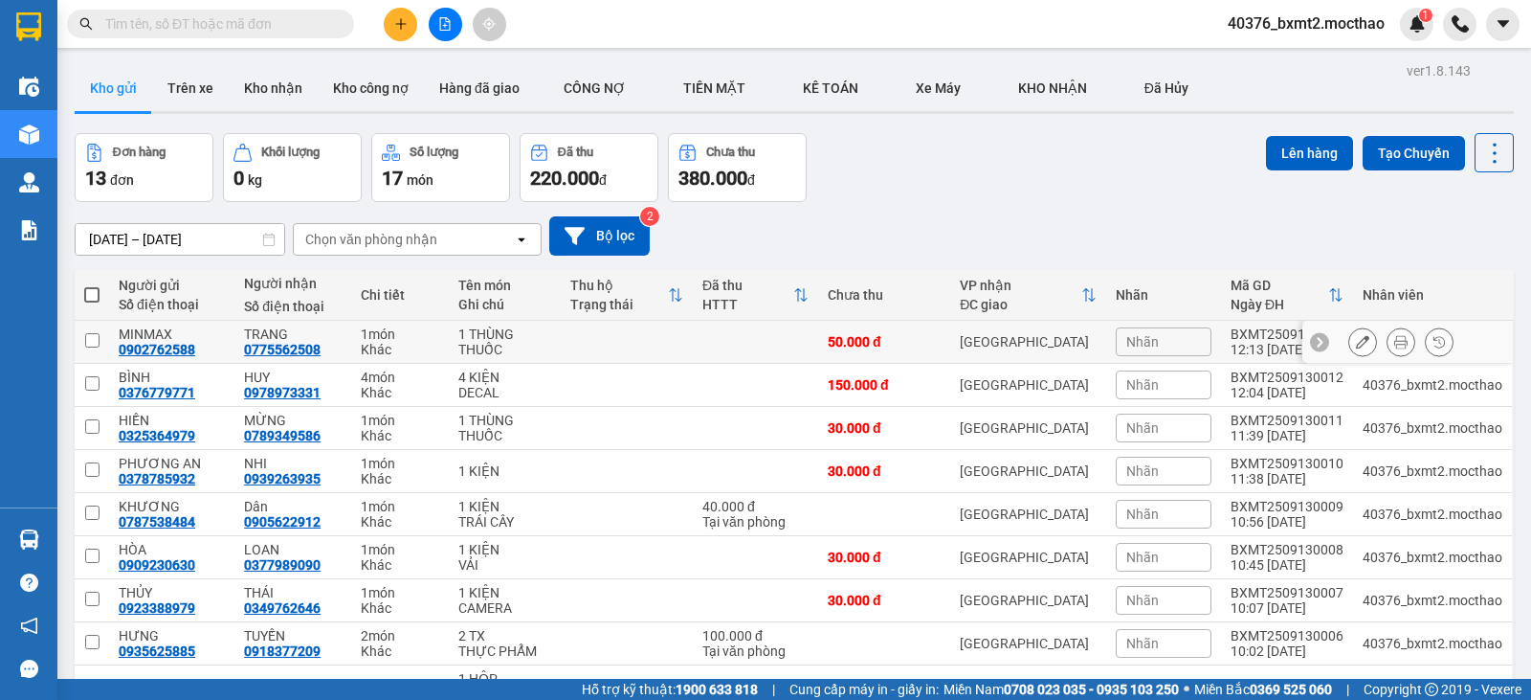
click at [1333, 341] on div at bounding box center [1407, 342] width 211 height 43
click at [1349, 352] on button at bounding box center [1362, 341] width 27 height 33
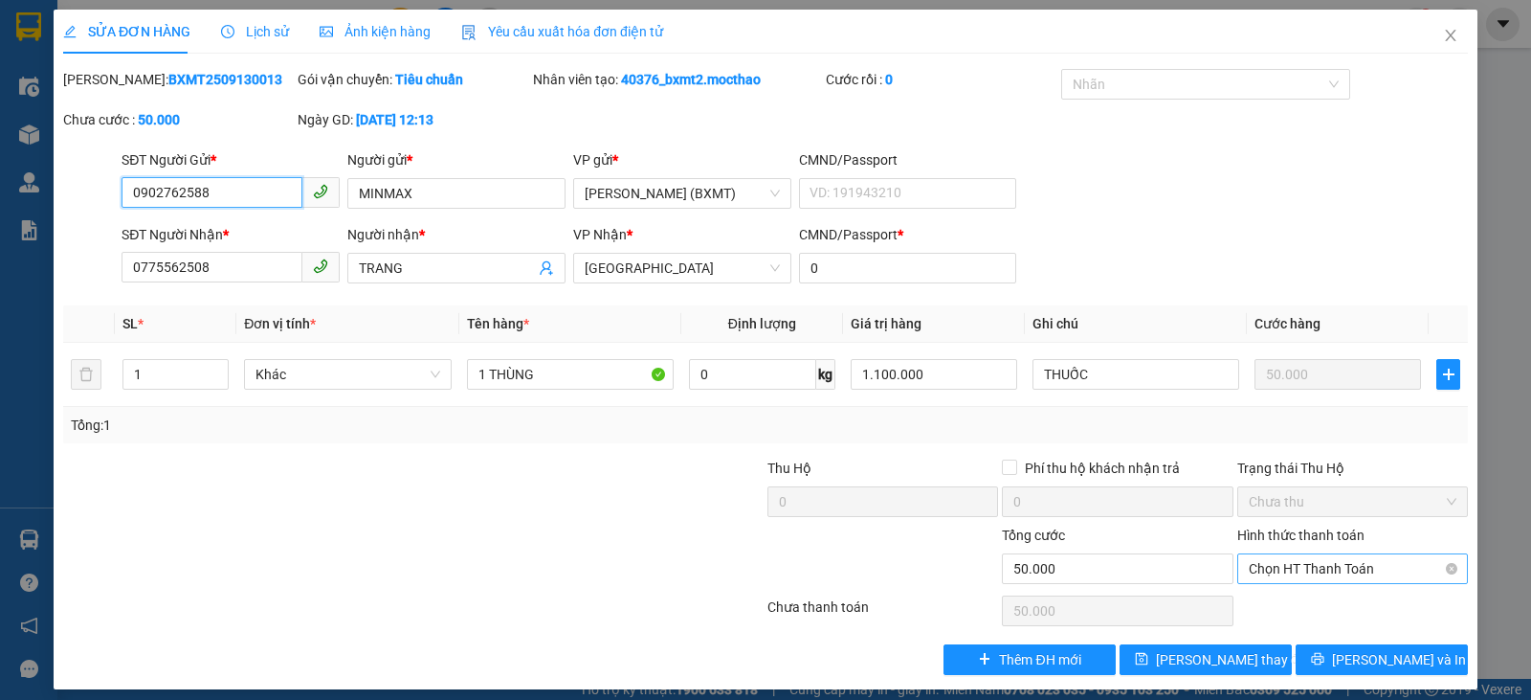
click at [1368, 566] on span "Chọn HT Thanh Toán" at bounding box center [1353, 568] width 208 height 29
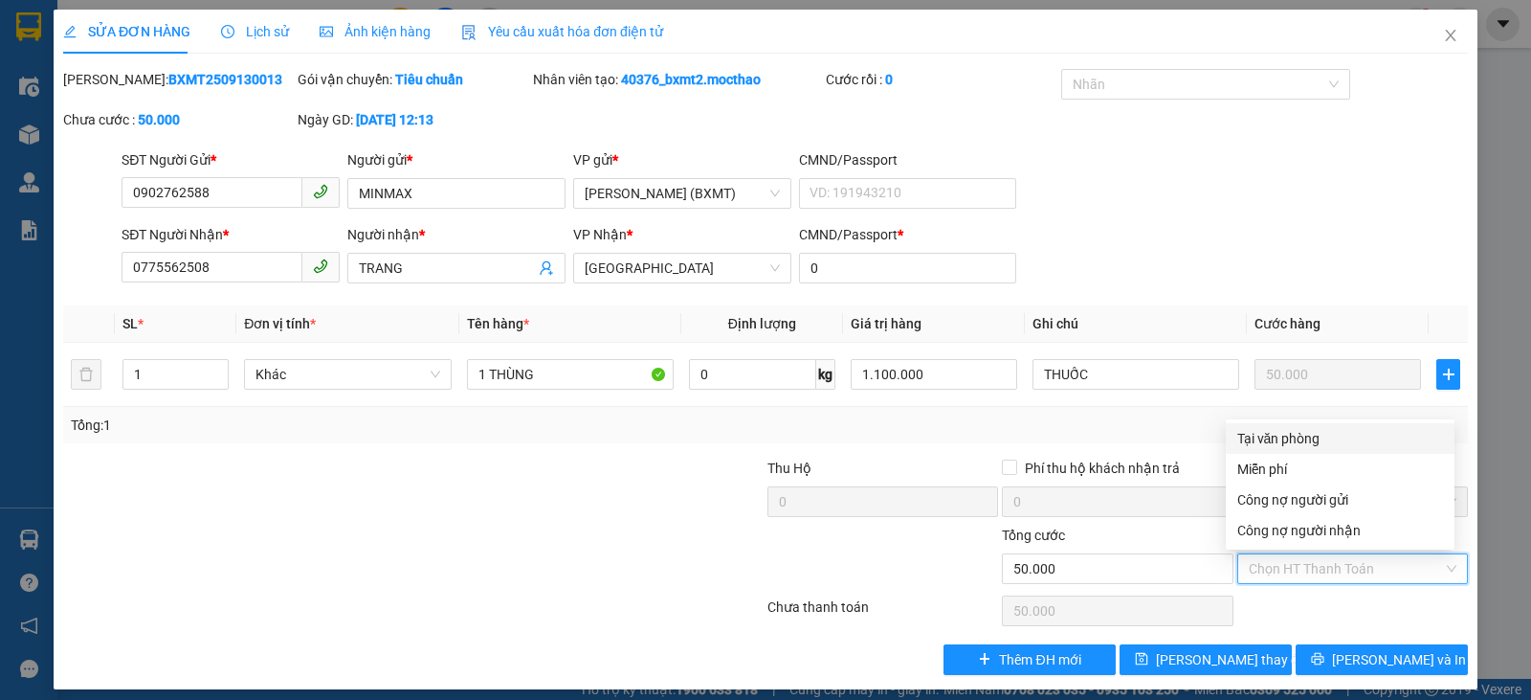
click at [1303, 435] on div "Tại văn phòng" at bounding box center [1340, 438] width 206 height 21
type input "0"
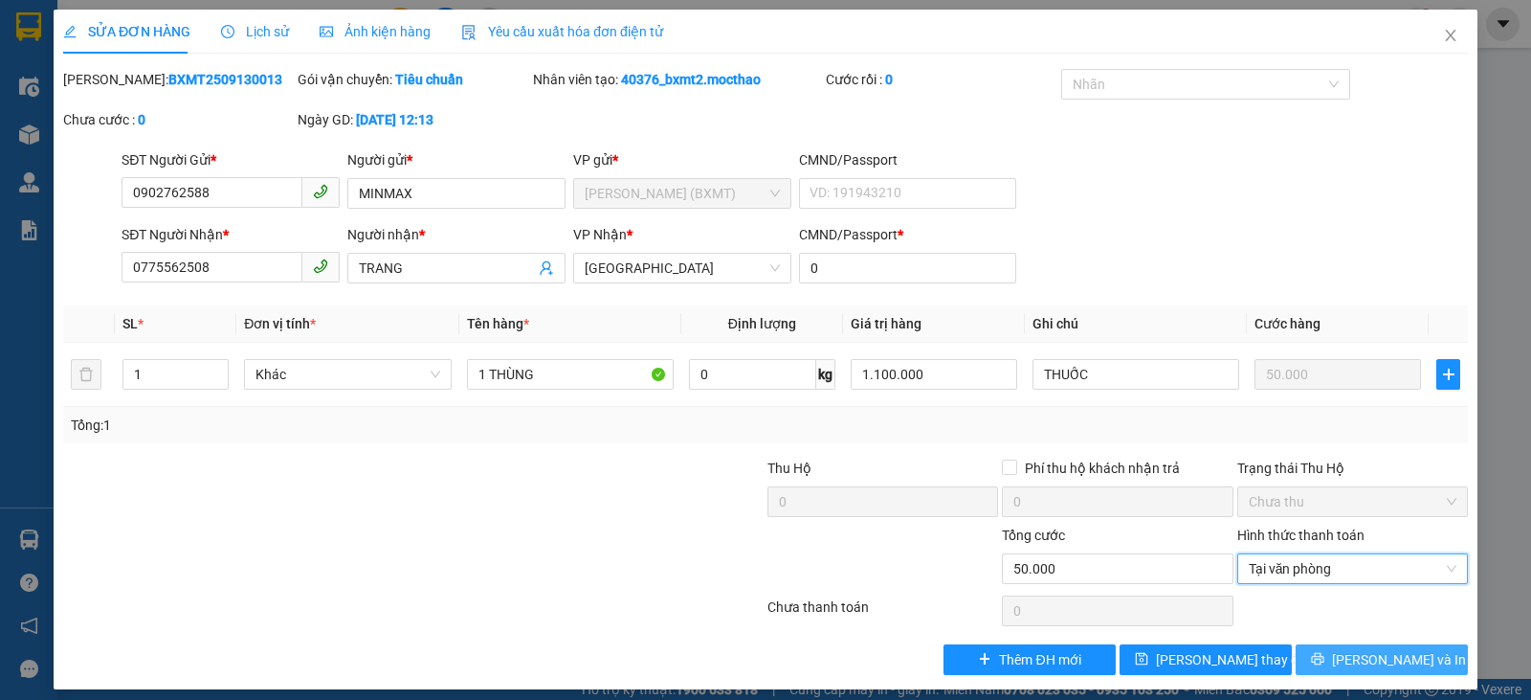
click at [1354, 652] on span "[PERSON_NAME] và In" at bounding box center [1399, 659] width 134 height 21
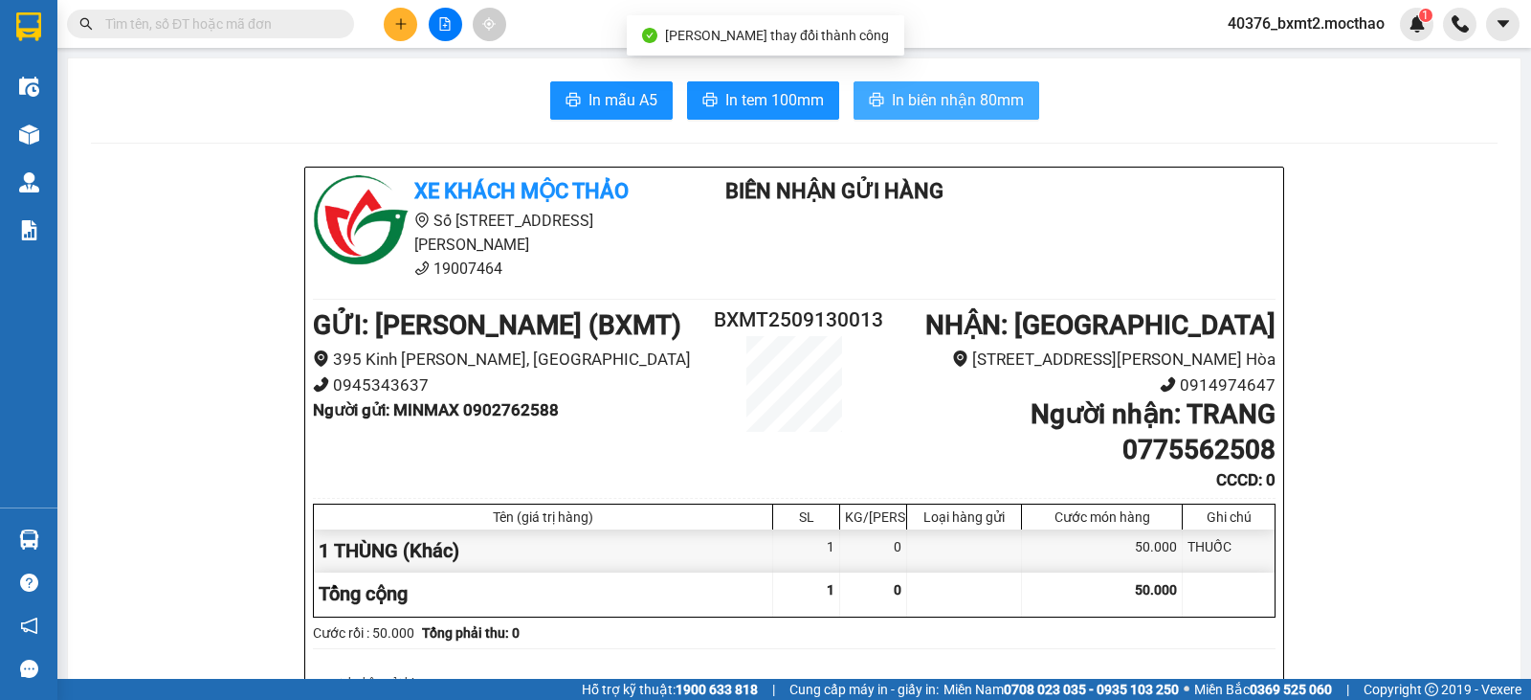
click at [895, 96] on span "In biên nhận 80mm" at bounding box center [958, 100] width 132 height 24
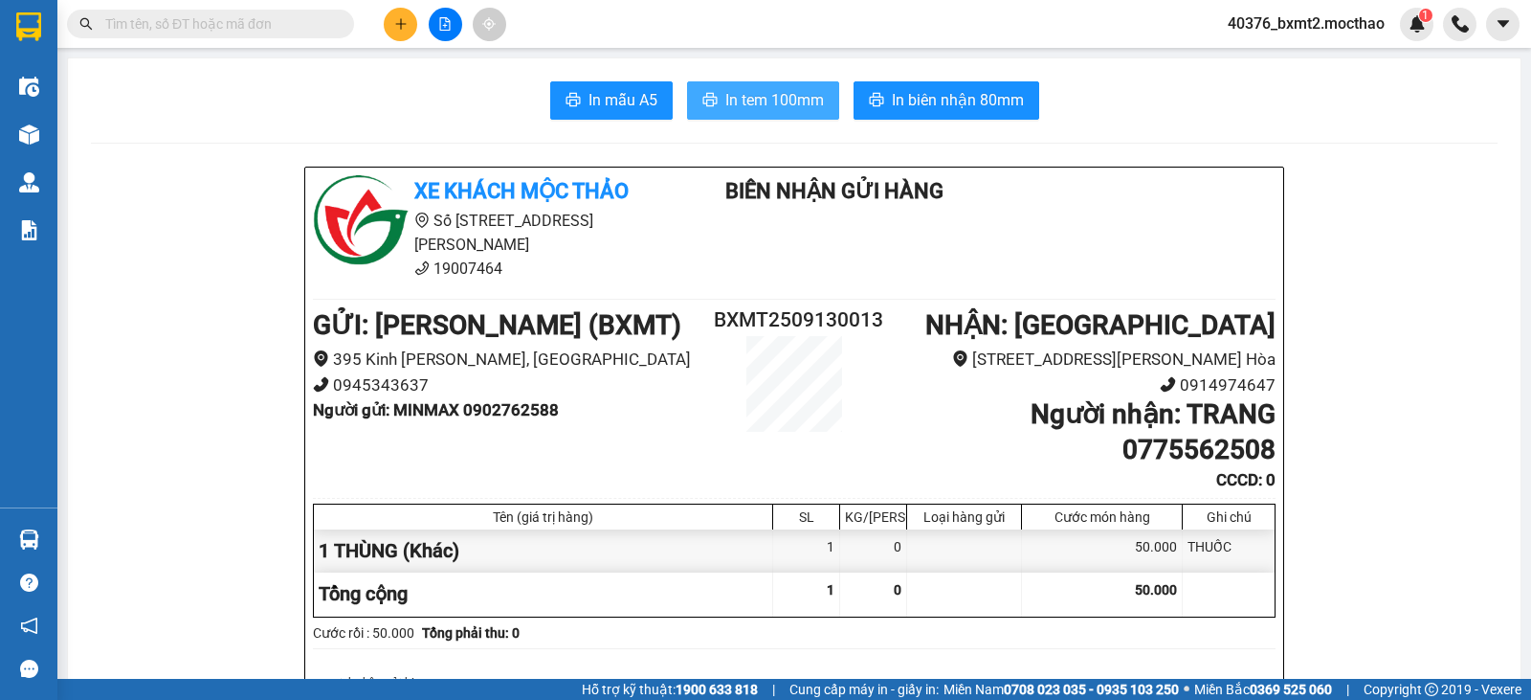
click at [786, 100] on span "In tem 100mm" at bounding box center [774, 100] width 99 height 24
